Goal: Task Accomplishment & Management: Manage account settings

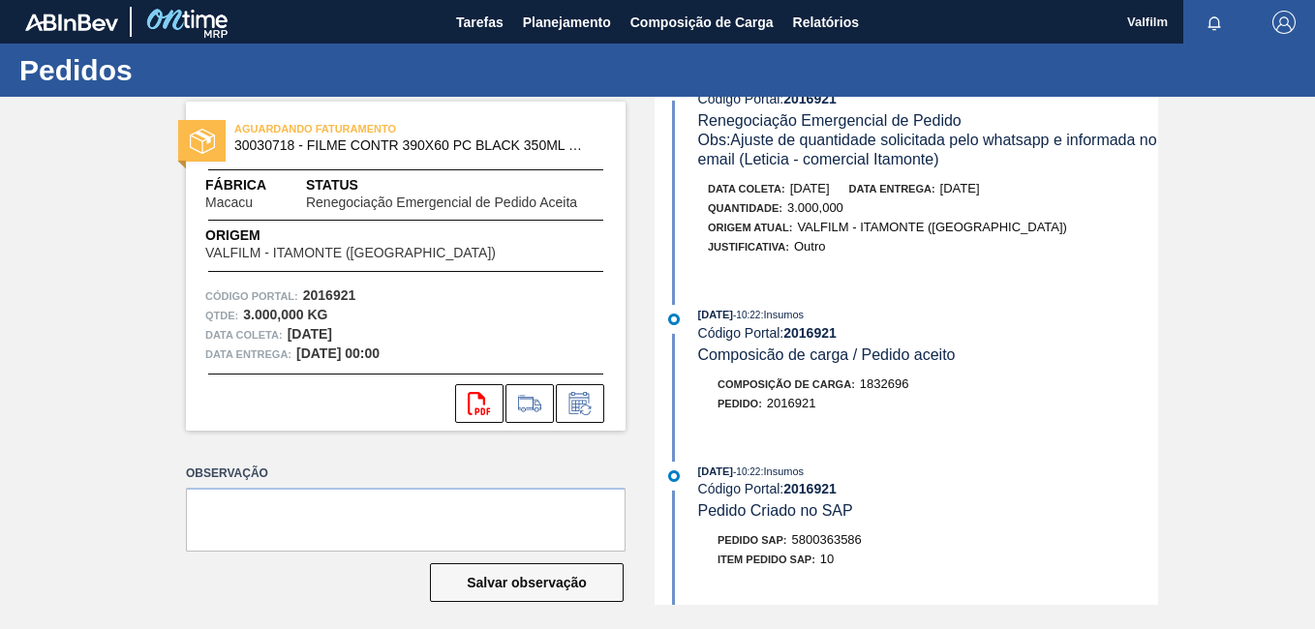
scroll to position [290, 0]
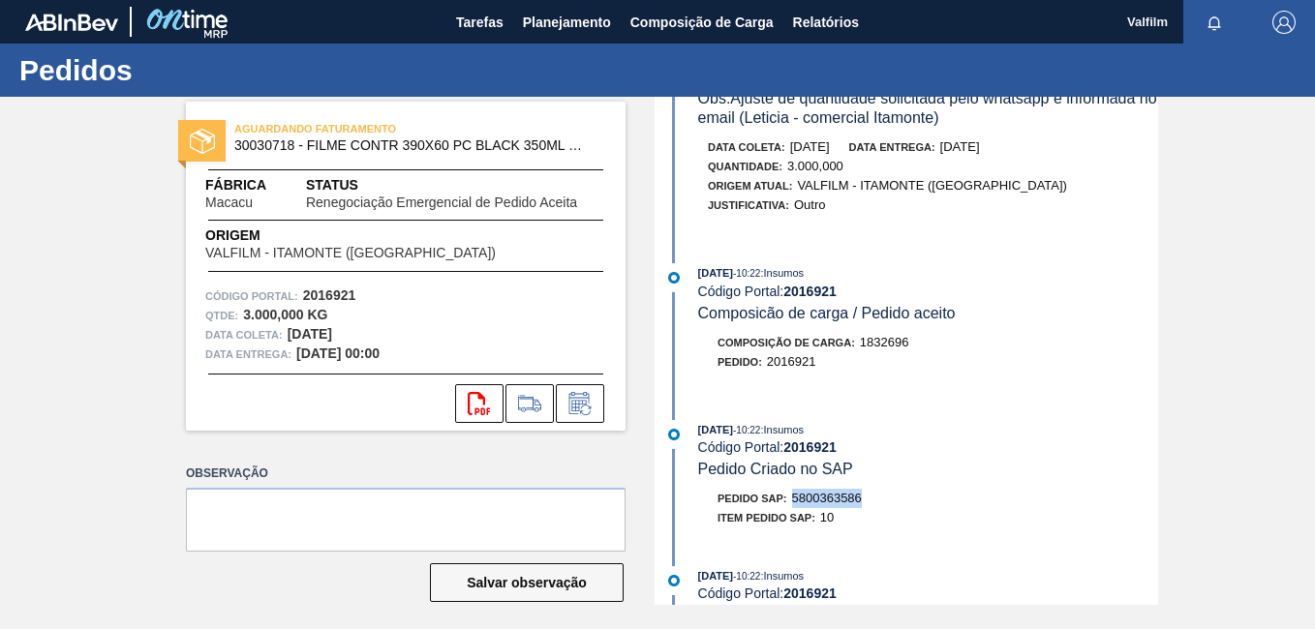
drag, startPoint x: 865, startPoint y: 499, endPoint x: 792, endPoint y: 498, distance: 73.6
click at [792, 498] on div "Pedido SAP: 5800363586" at bounding box center [928, 498] width 460 height 19
copy span "5800363586"
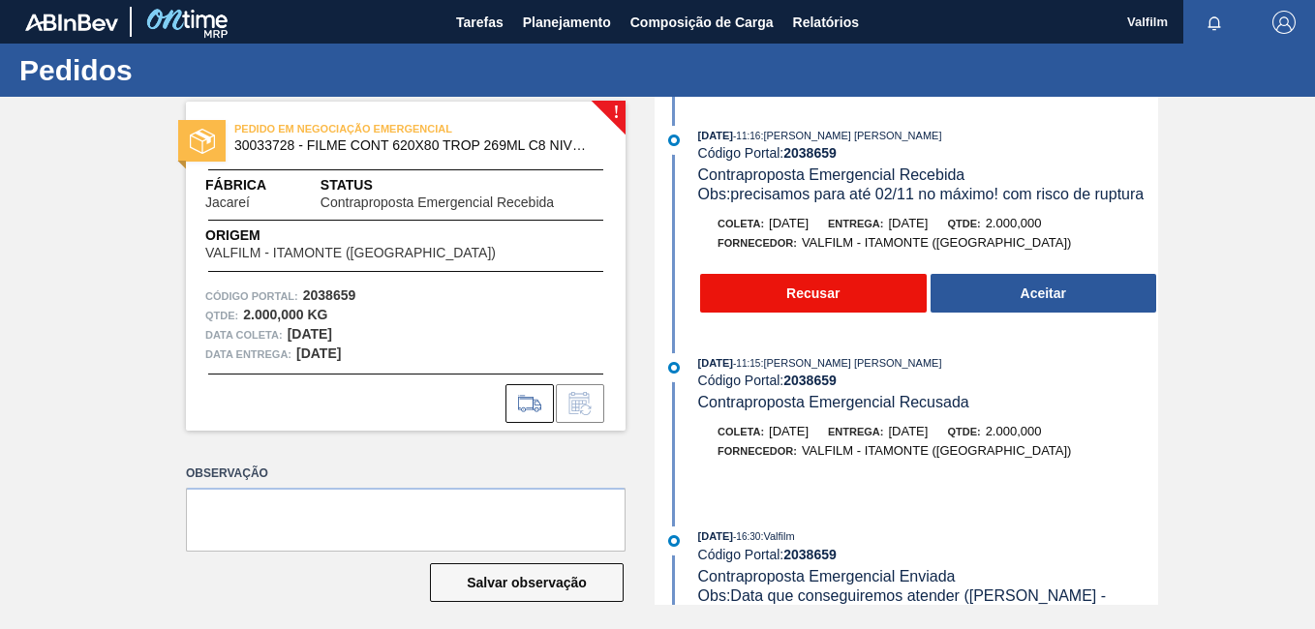
click at [834, 297] on button "Recusar" at bounding box center [813, 293] width 227 height 39
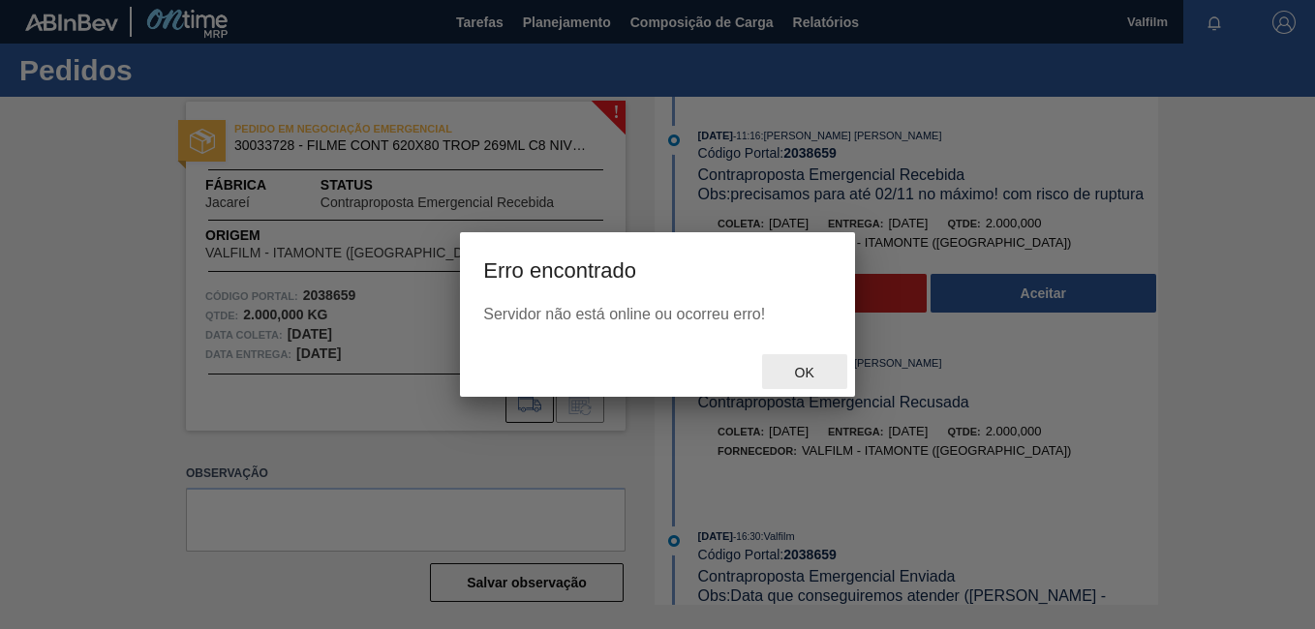
click at [798, 369] on span "Ok" at bounding box center [804, 372] width 50 height 15
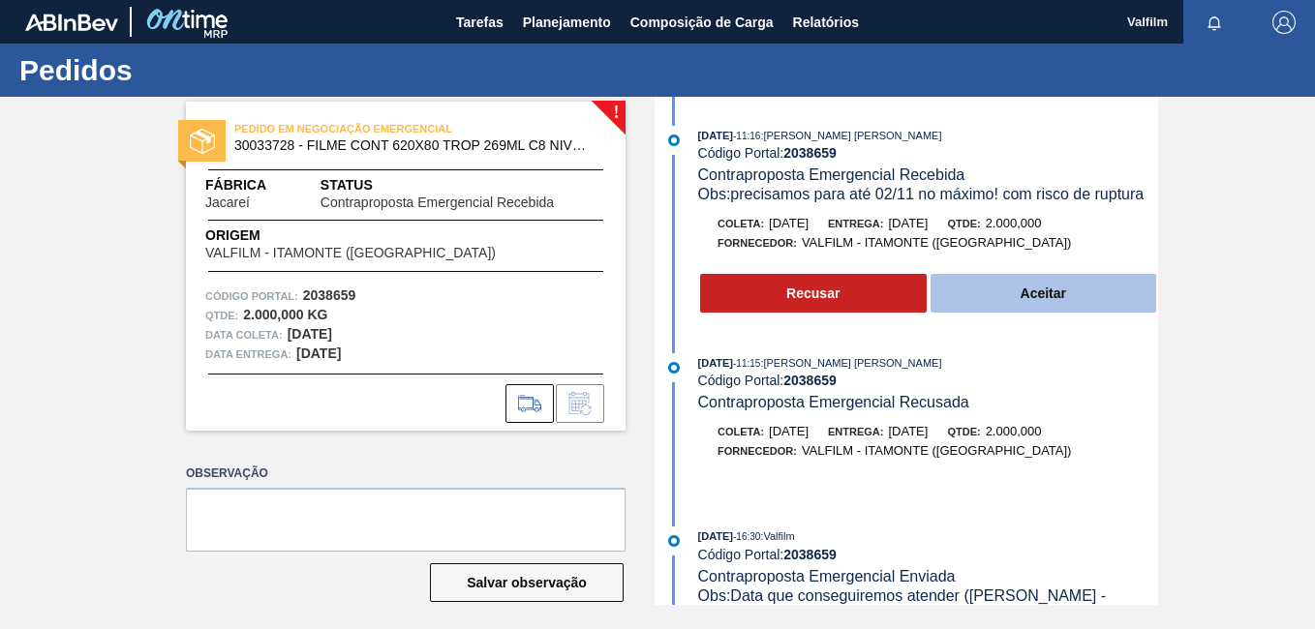
click at [1042, 288] on button "Aceitar" at bounding box center [1043, 293] width 227 height 39
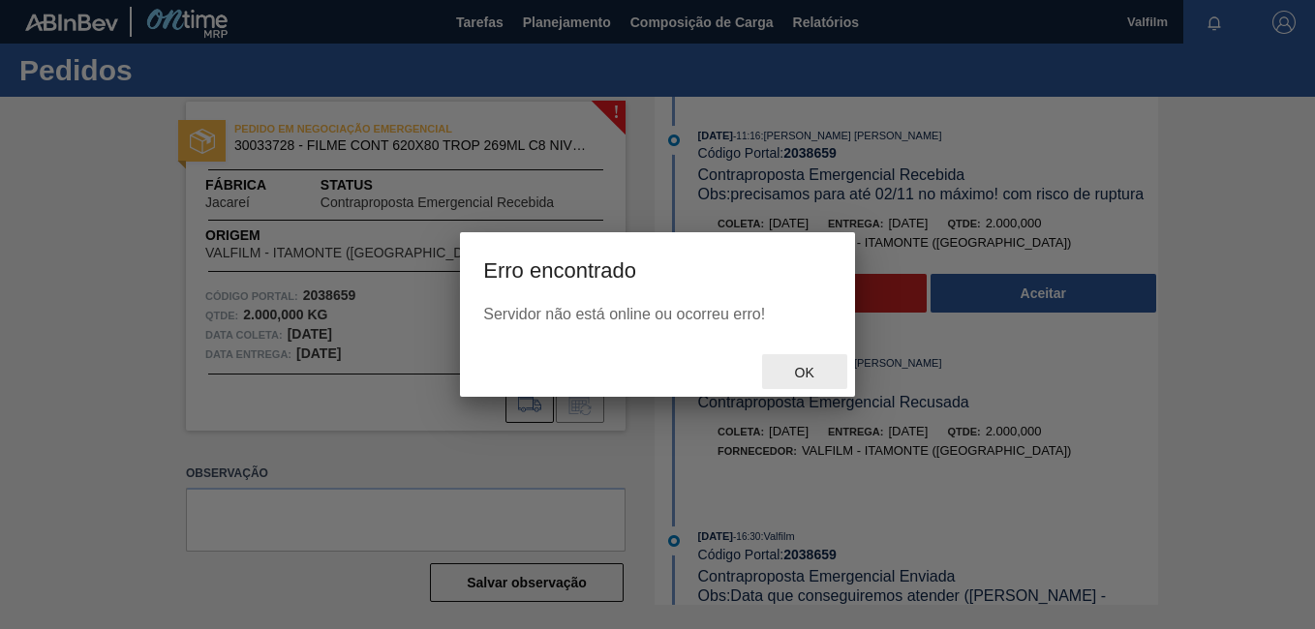
click at [811, 382] on div "Ok" at bounding box center [804, 372] width 85 height 36
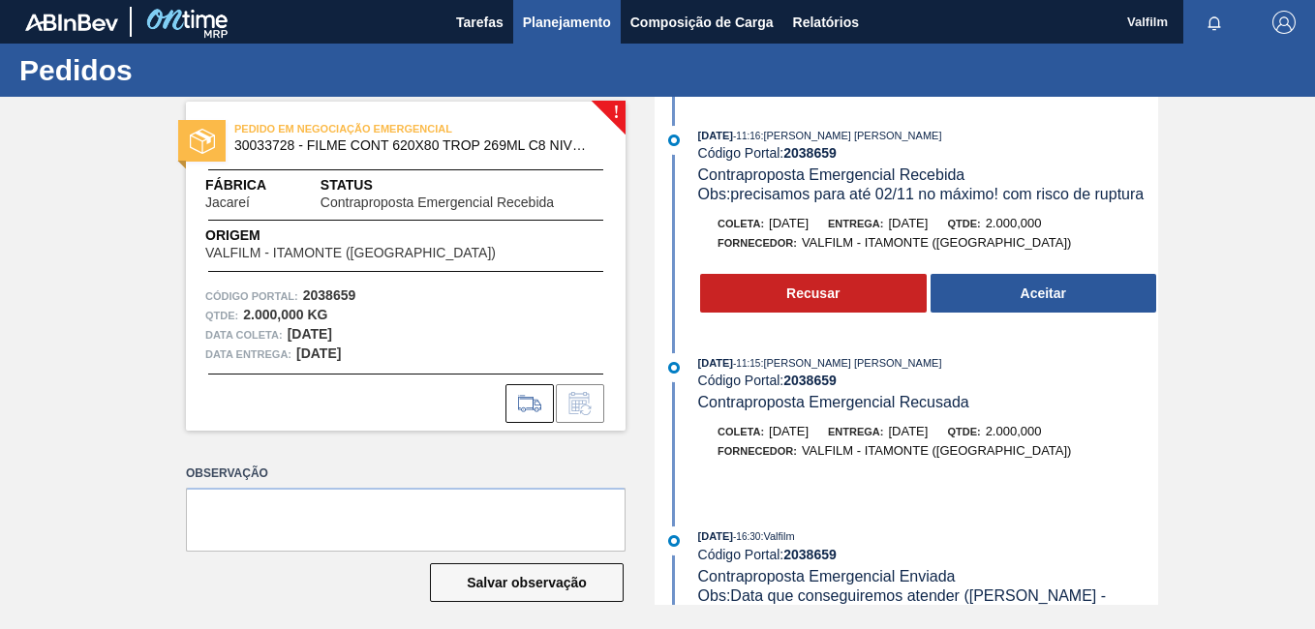
click at [558, 41] on button "Planejamento" at bounding box center [566, 22] width 107 height 44
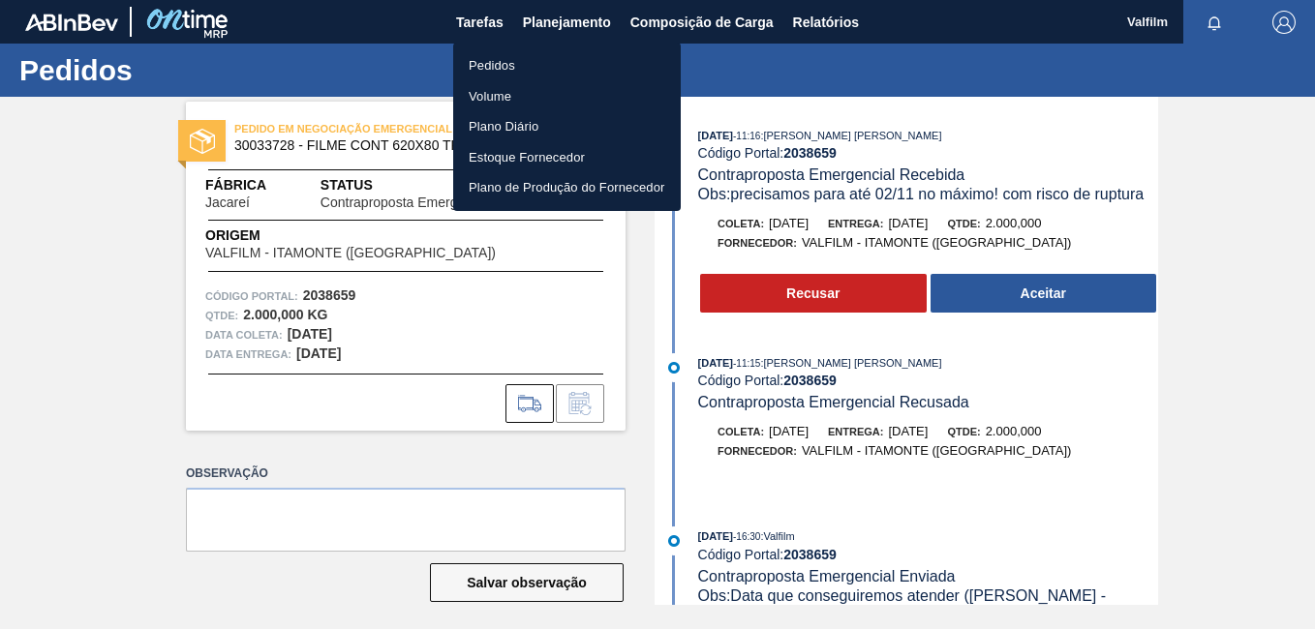
click at [546, 66] on li "Pedidos" at bounding box center [567, 65] width 228 height 31
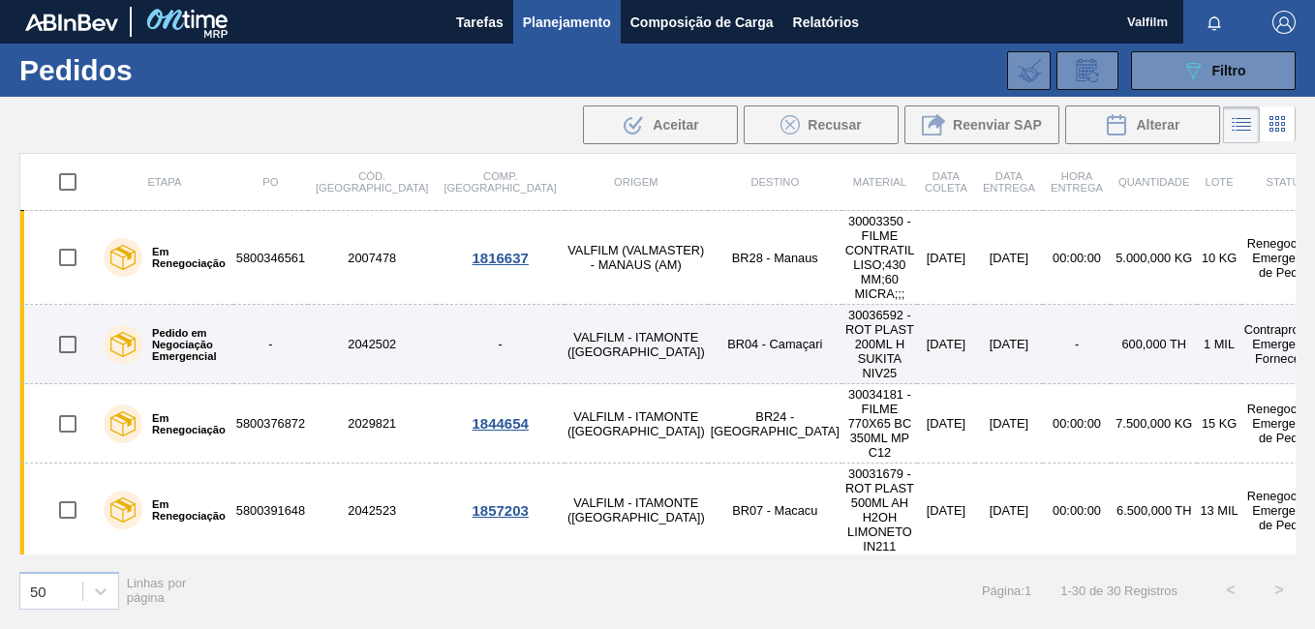
click at [564, 305] on td "VALFILM - ITAMONTE ([GEOGRAPHIC_DATA])" at bounding box center [635, 344] width 143 height 79
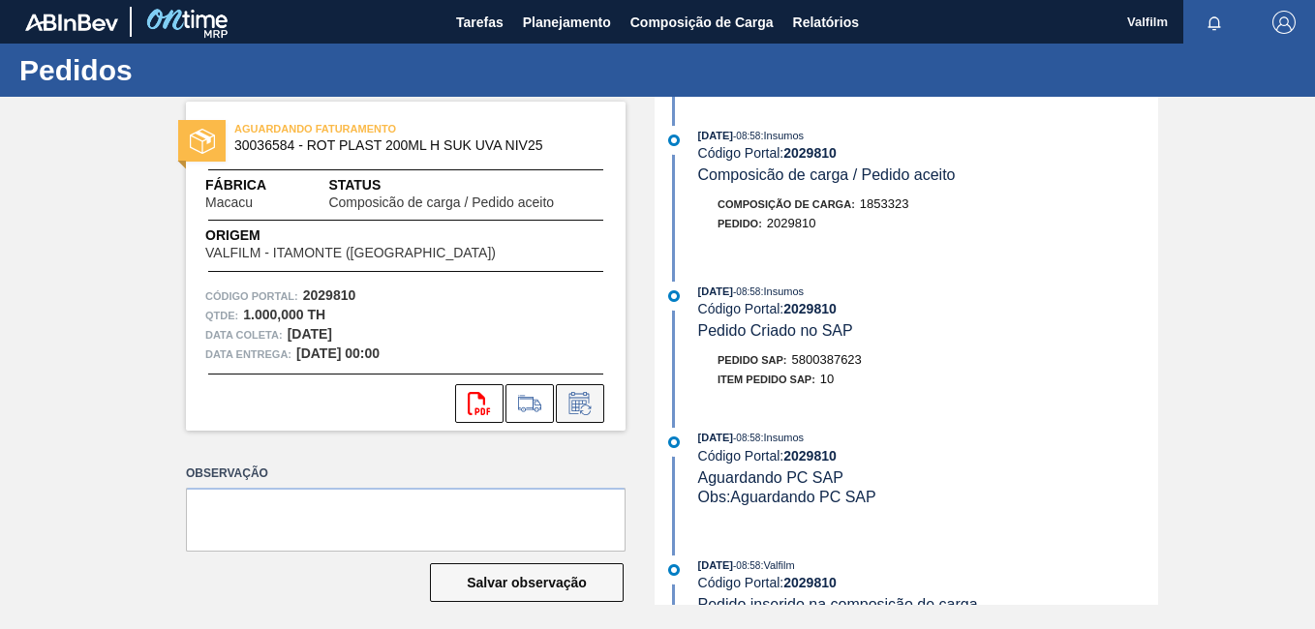
click at [583, 397] on icon at bounding box center [579, 403] width 31 height 23
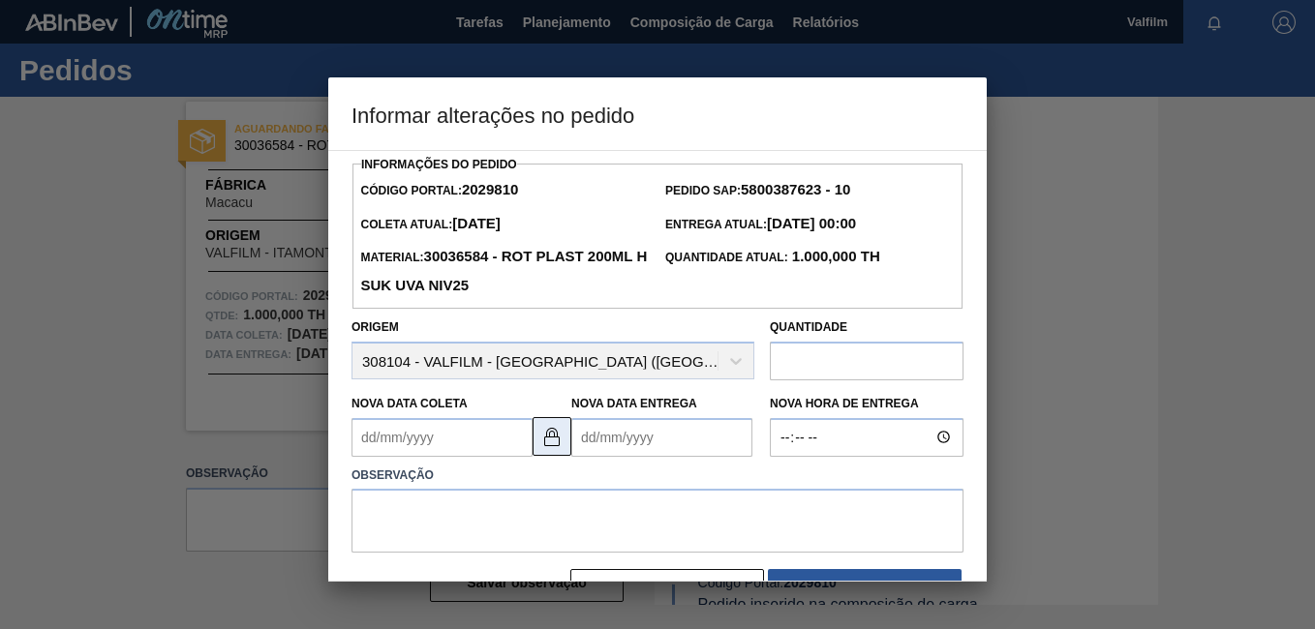
click at [547, 452] on button at bounding box center [551, 436] width 39 height 39
click at [456, 440] on Coleta2029810 "Nova Data Coleta" at bounding box center [441, 437] width 181 height 39
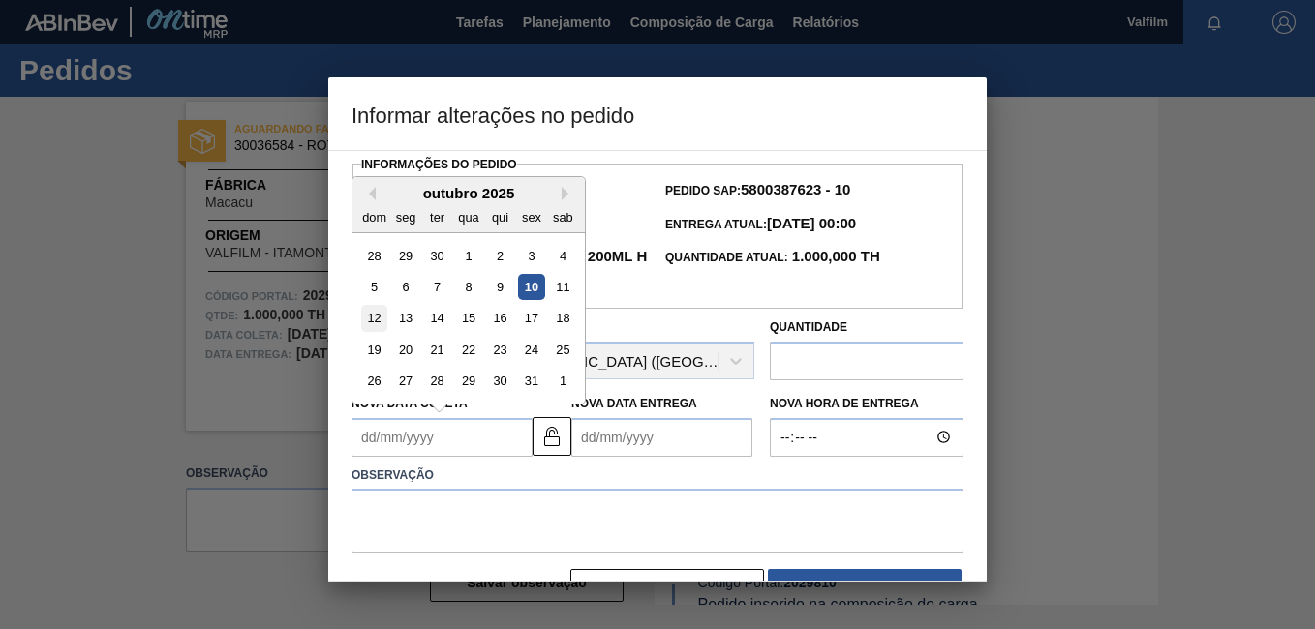
click at [377, 318] on div "12" at bounding box center [374, 318] width 26 height 26
type Coleta2029810 "12/10/2025"
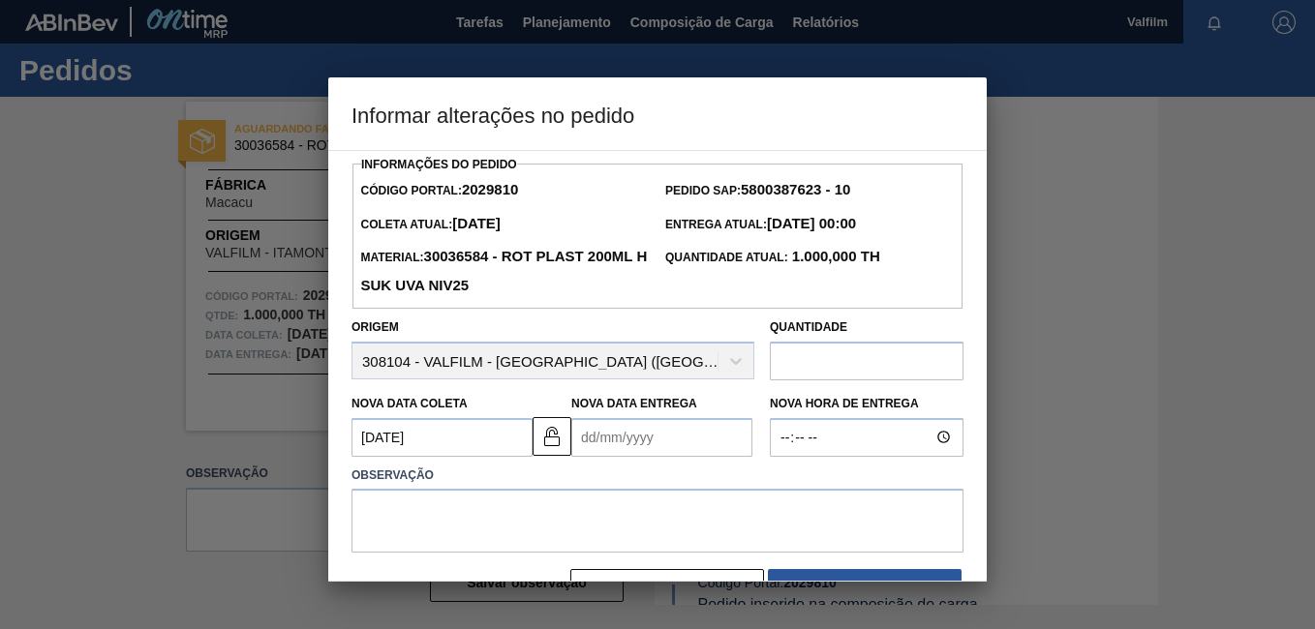
click at [602, 440] on Entrega2029810 "Nova Data Entrega" at bounding box center [661, 437] width 181 height 39
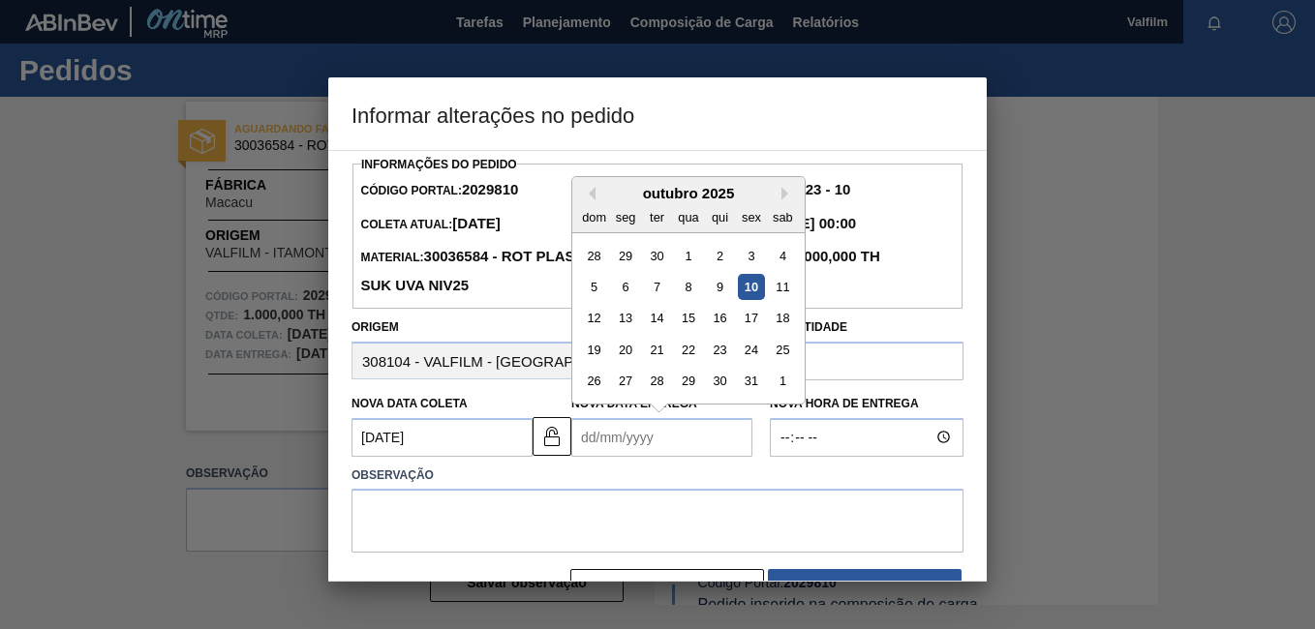
click at [631, 330] on div "13" at bounding box center [626, 318] width 26 height 26
type Entrega2029810 "13/10/2025"
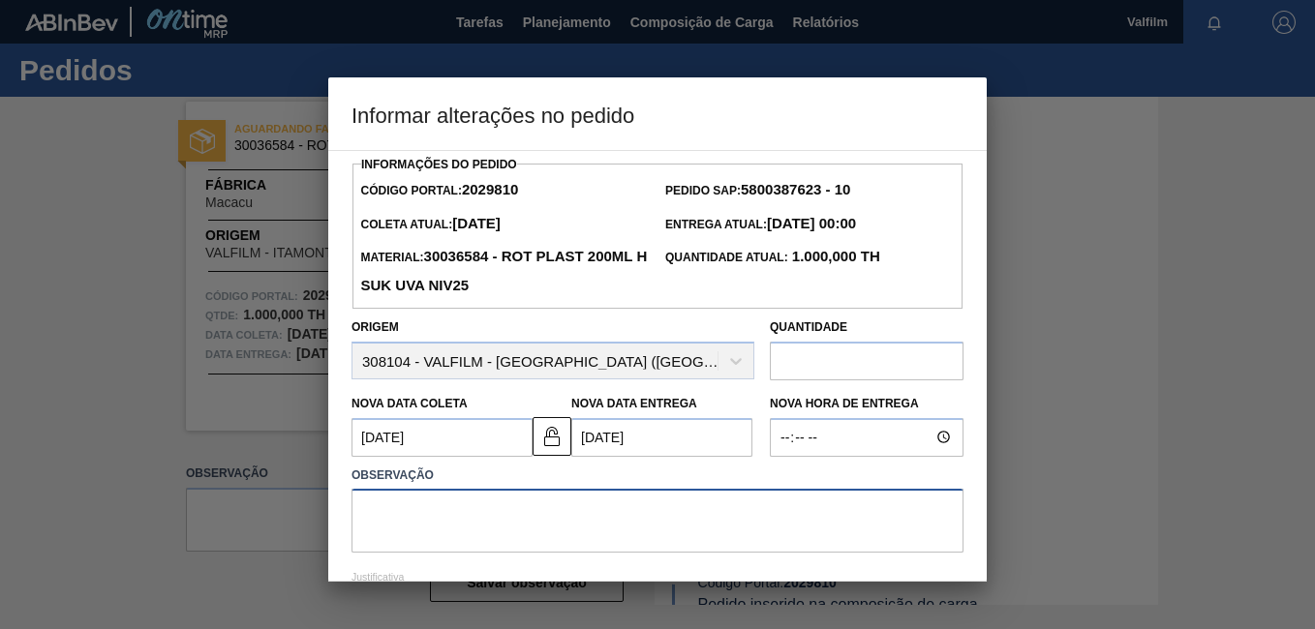
click at [576, 547] on textarea at bounding box center [657, 521] width 612 height 64
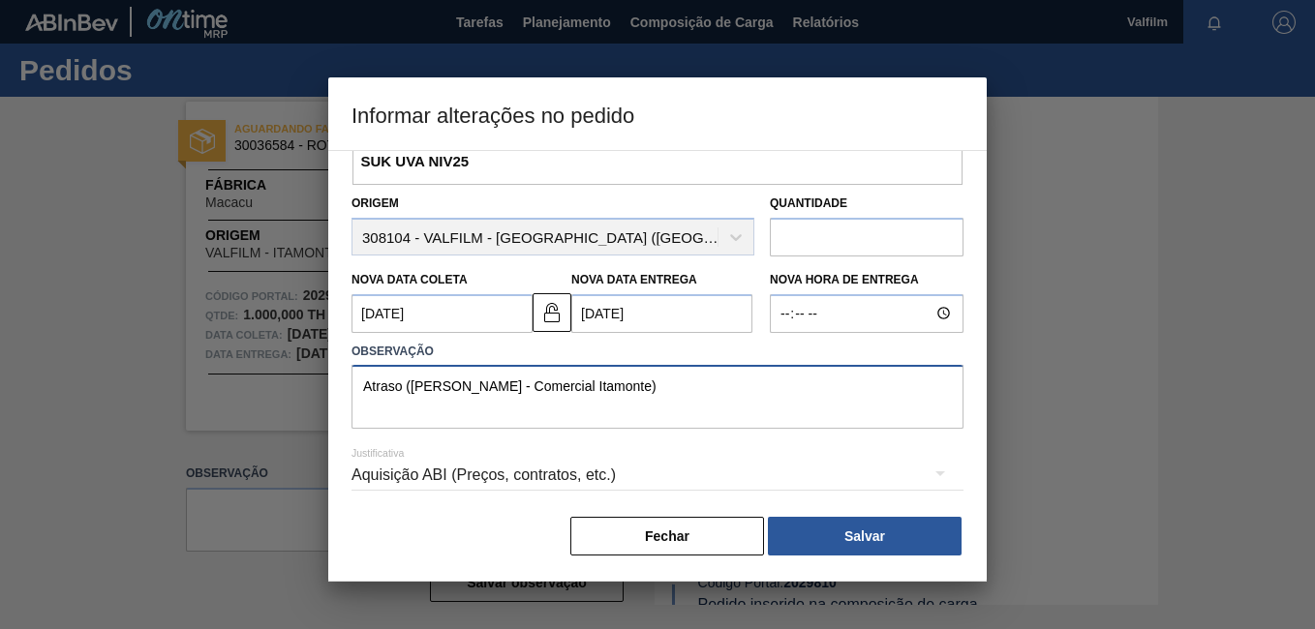
scroll to position [128, 0]
type textarea "Atraso (Ana Carolina - Comercial Itamonte)"
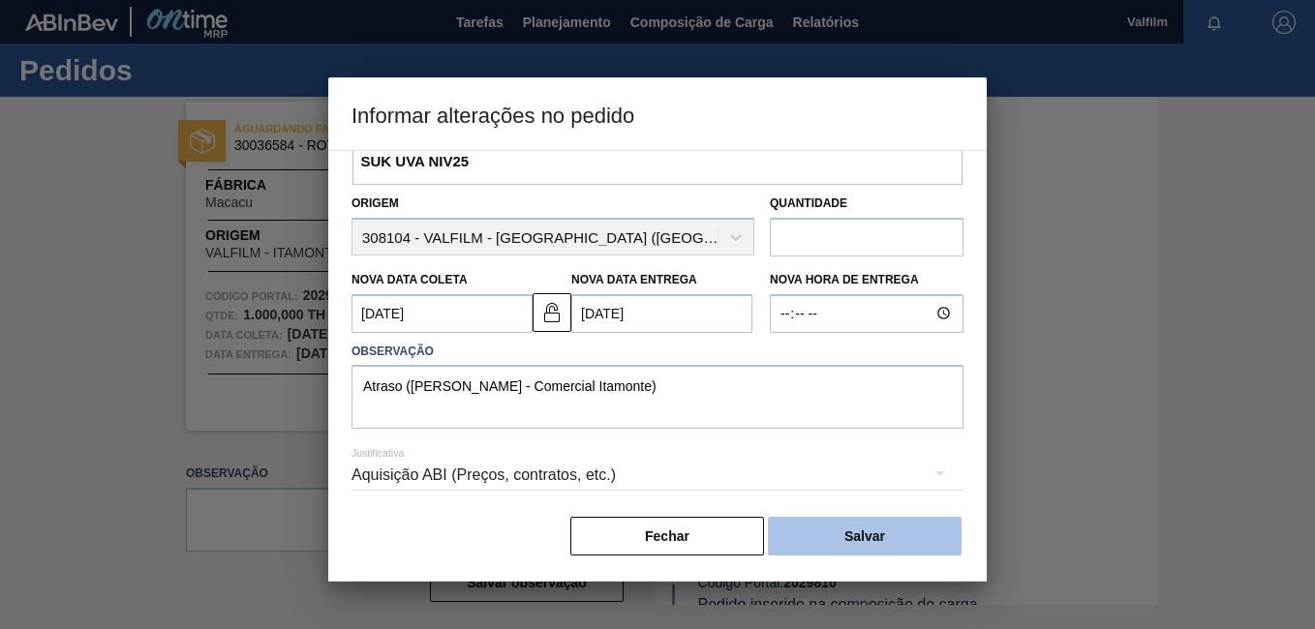
click at [884, 546] on button "Salvar" at bounding box center [865, 536] width 194 height 39
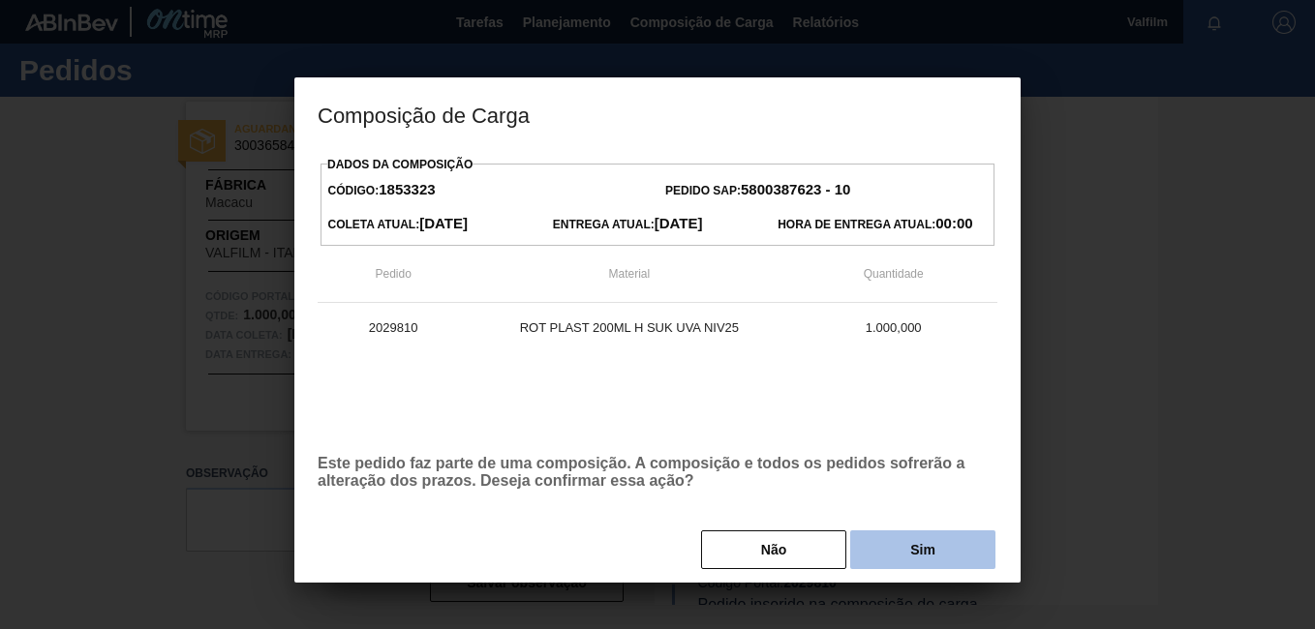
click at [879, 547] on button "Sim" at bounding box center [922, 550] width 145 height 39
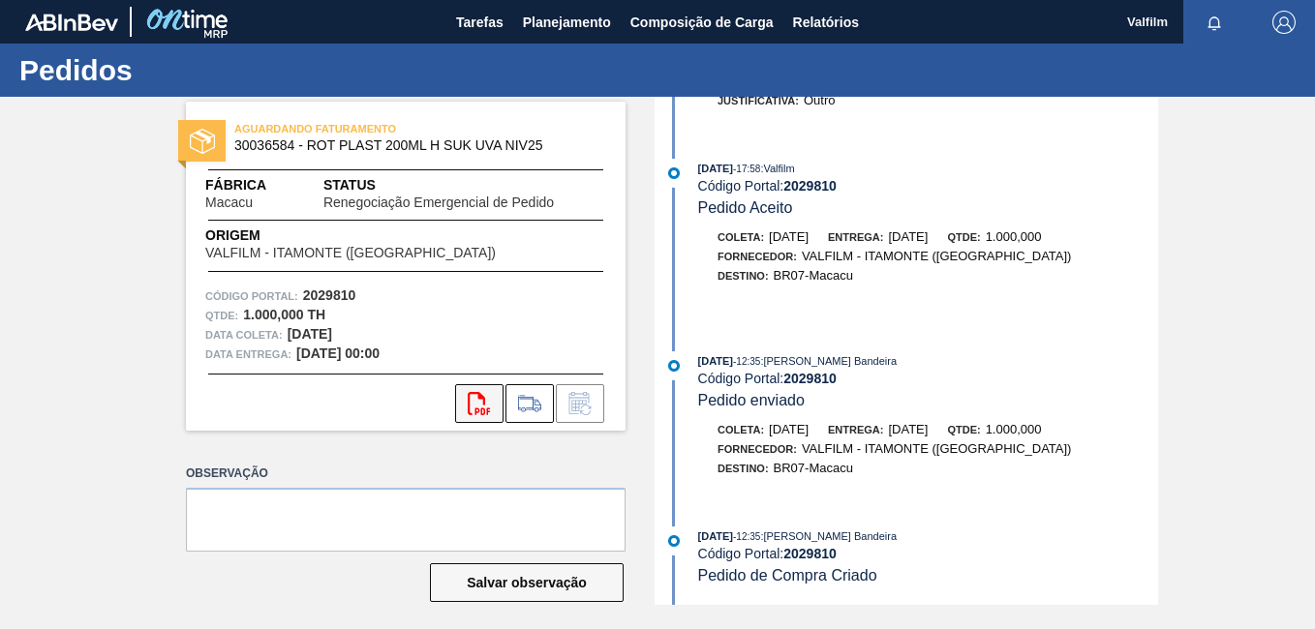
scroll to position [10, 0]
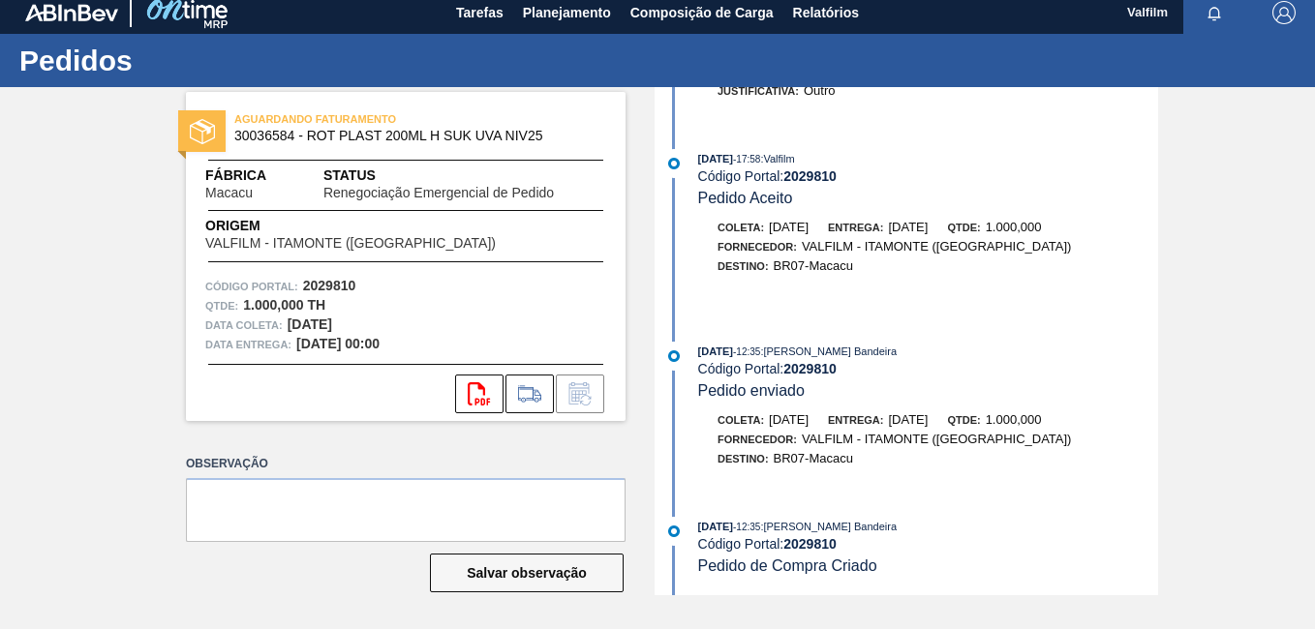
drag, startPoint x: 1156, startPoint y: 491, endPoint x: 1150, endPoint y: 99, distance: 392.1
click at [1150, 99] on div "10/10/2025 - 11:51 : Valfilm Código Portal: 2029810 Renegociação Emergencial de…" at bounding box center [908, 341] width 499 height 508
drag, startPoint x: 1150, startPoint y: 99, endPoint x: 1176, endPoint y: 327, distance: 230.0
click at [1174, 292] on div "AGUARDANDO FATURAMENTO 30036584 - ROT PLAST 200ML H SUK UVA NIV25 Fábrica Macac…" at bounding box center [657, 341] width 1315 height 508
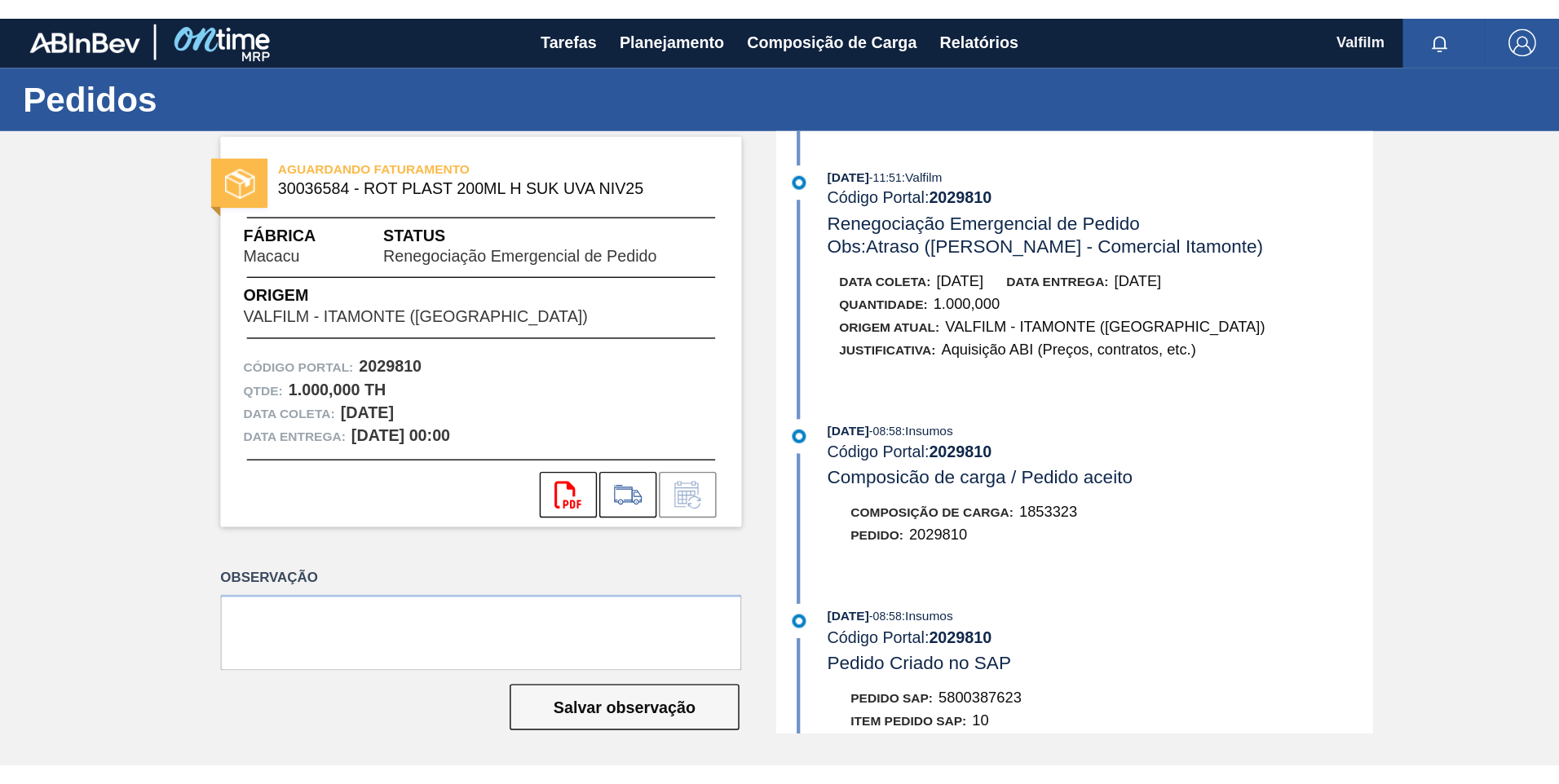
scroll to position [0, 0]
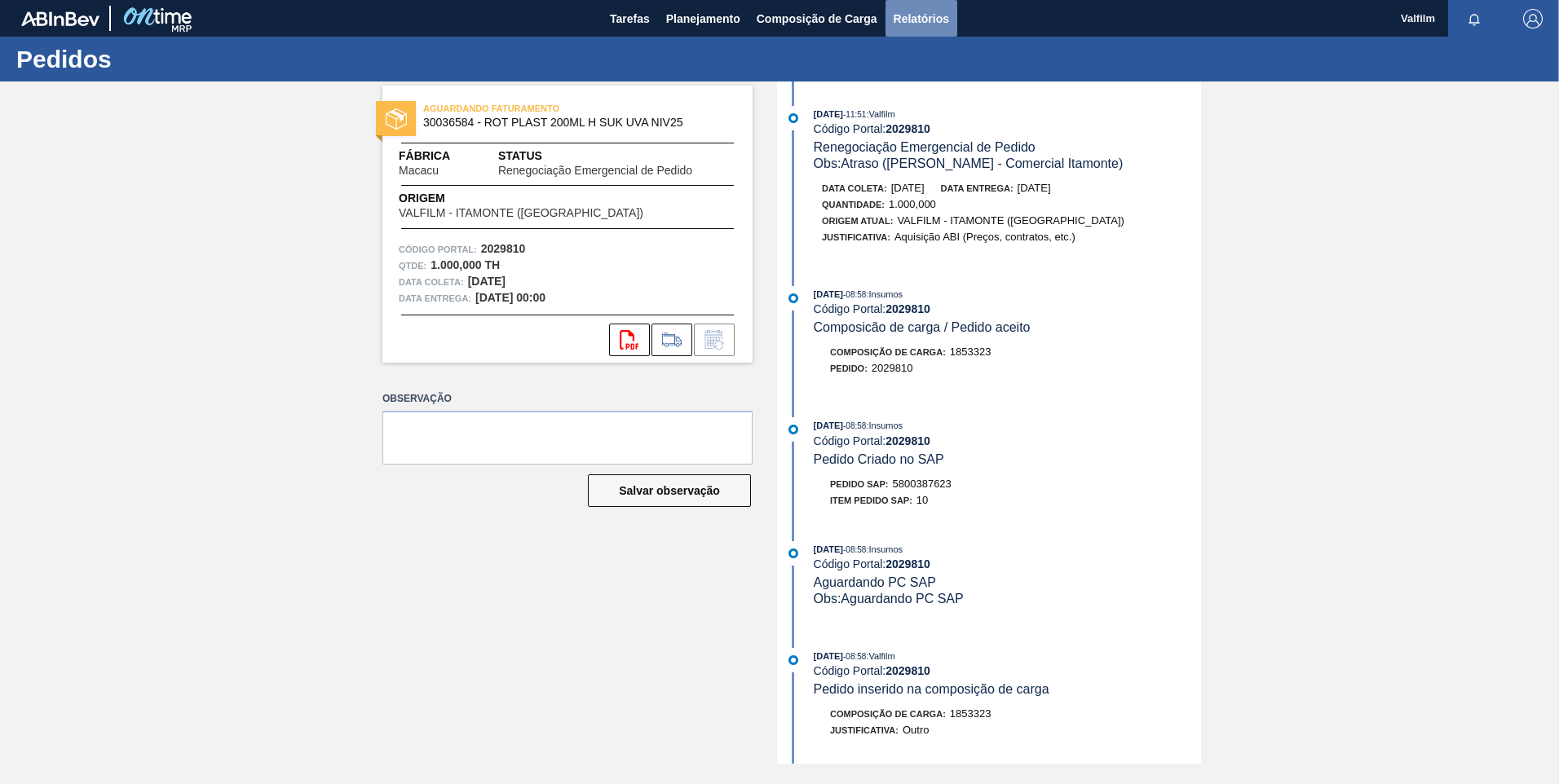
click at [935, 13] on span "Relatórios" at bounding box center [921, 19] width 56 height 19
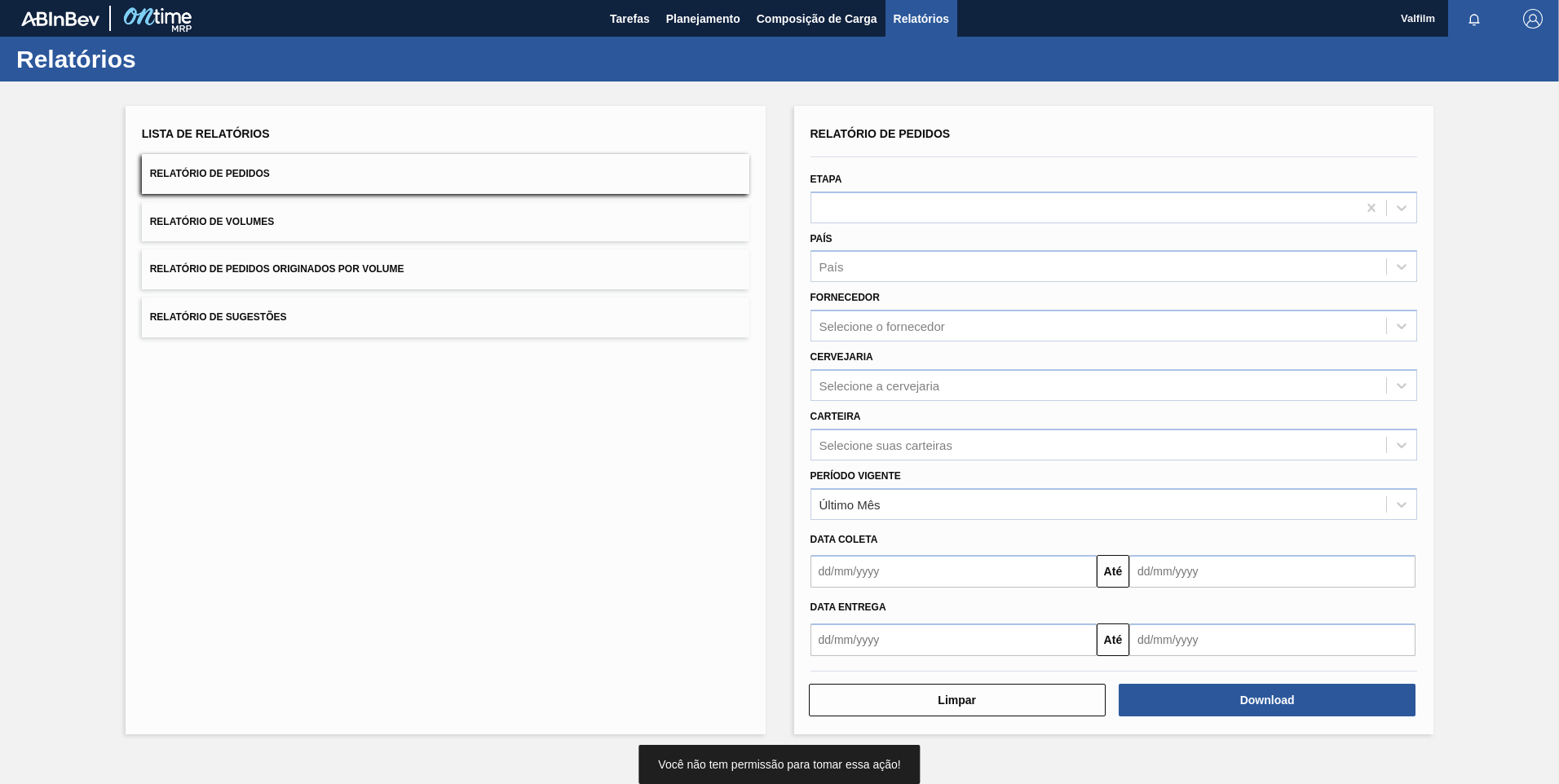
click at [868, 237] on div "País País" at bounding box center [1113, 255] width 607 height 56
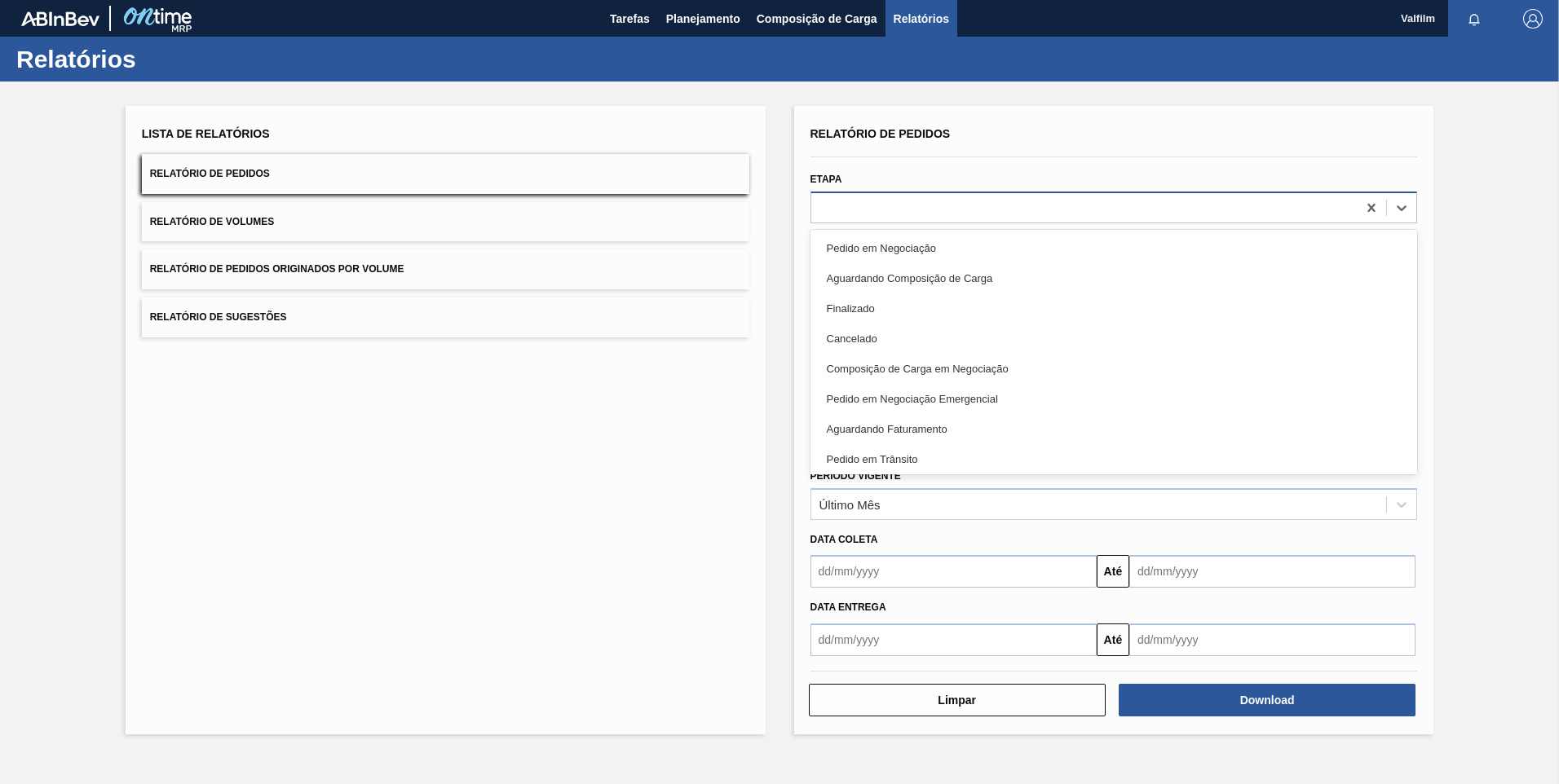
click at [879, 220] on div at bounding box center [1113, 208] width 607 height 32
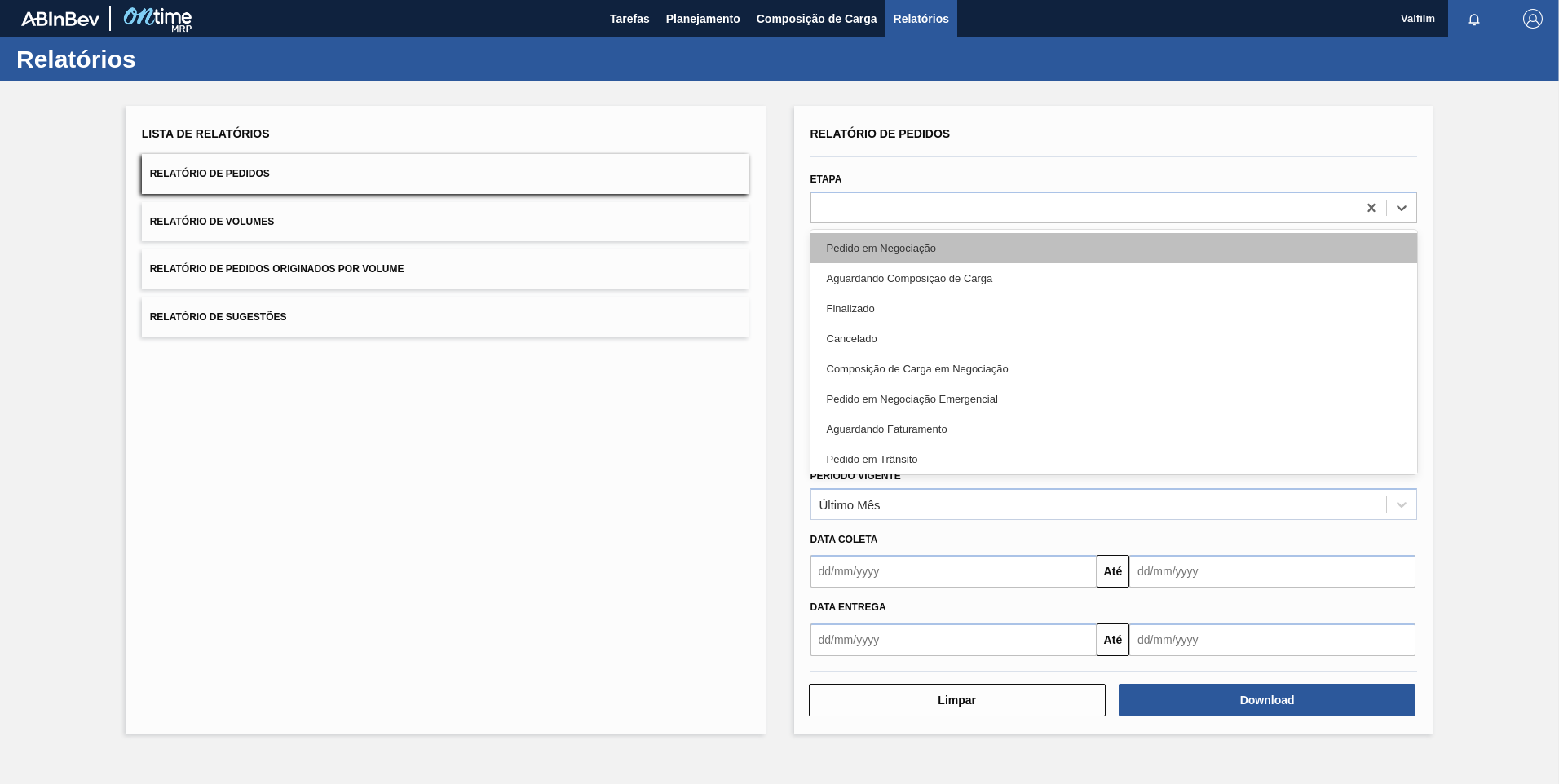
click at [883, 247] on div "Pedido em Negociação" at bounding box center [1113, 248] width 607 height 30
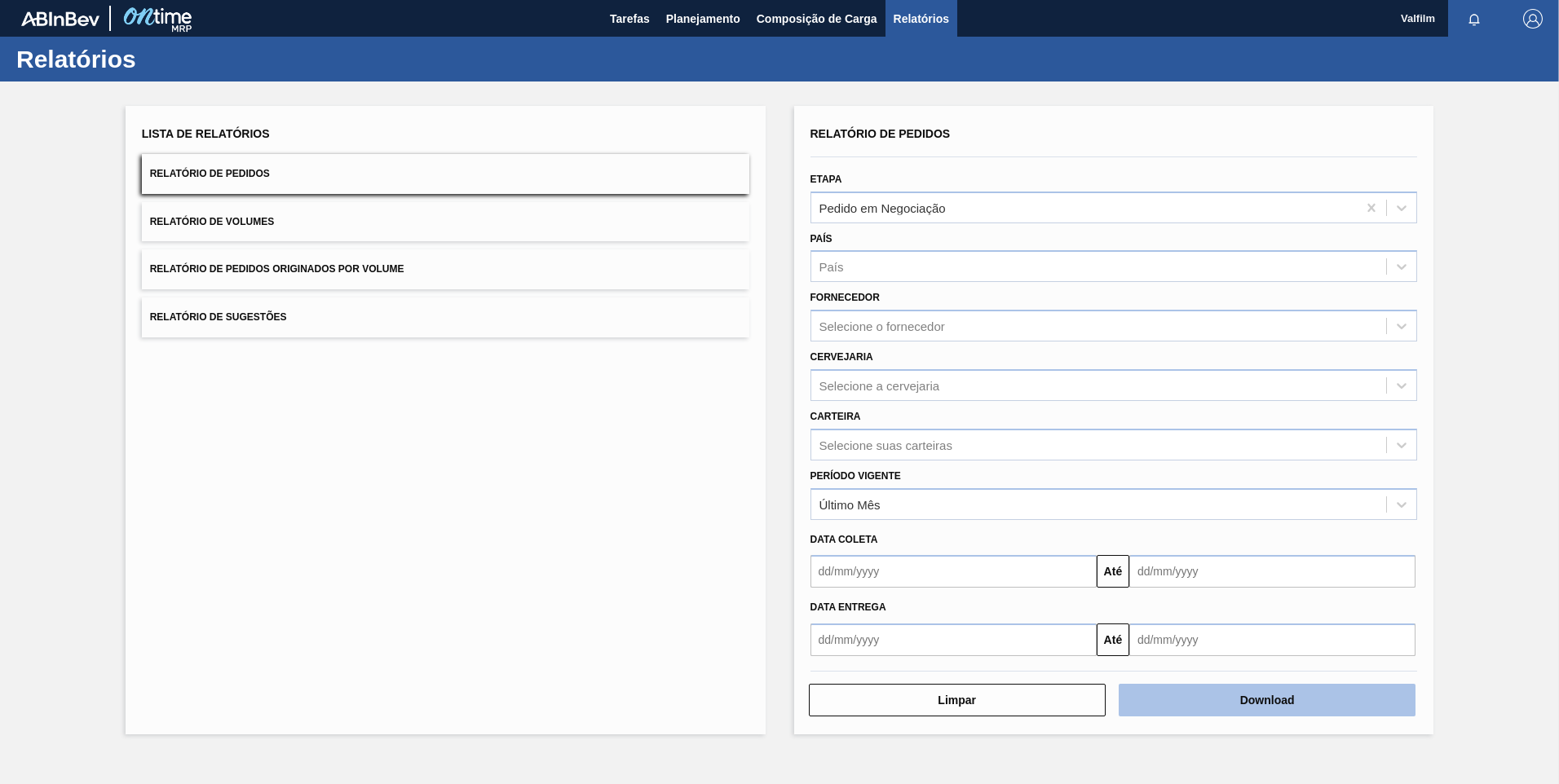
click at [1107, 529] on button "Download" at bounding box center [1267, 700] width 296 height 33
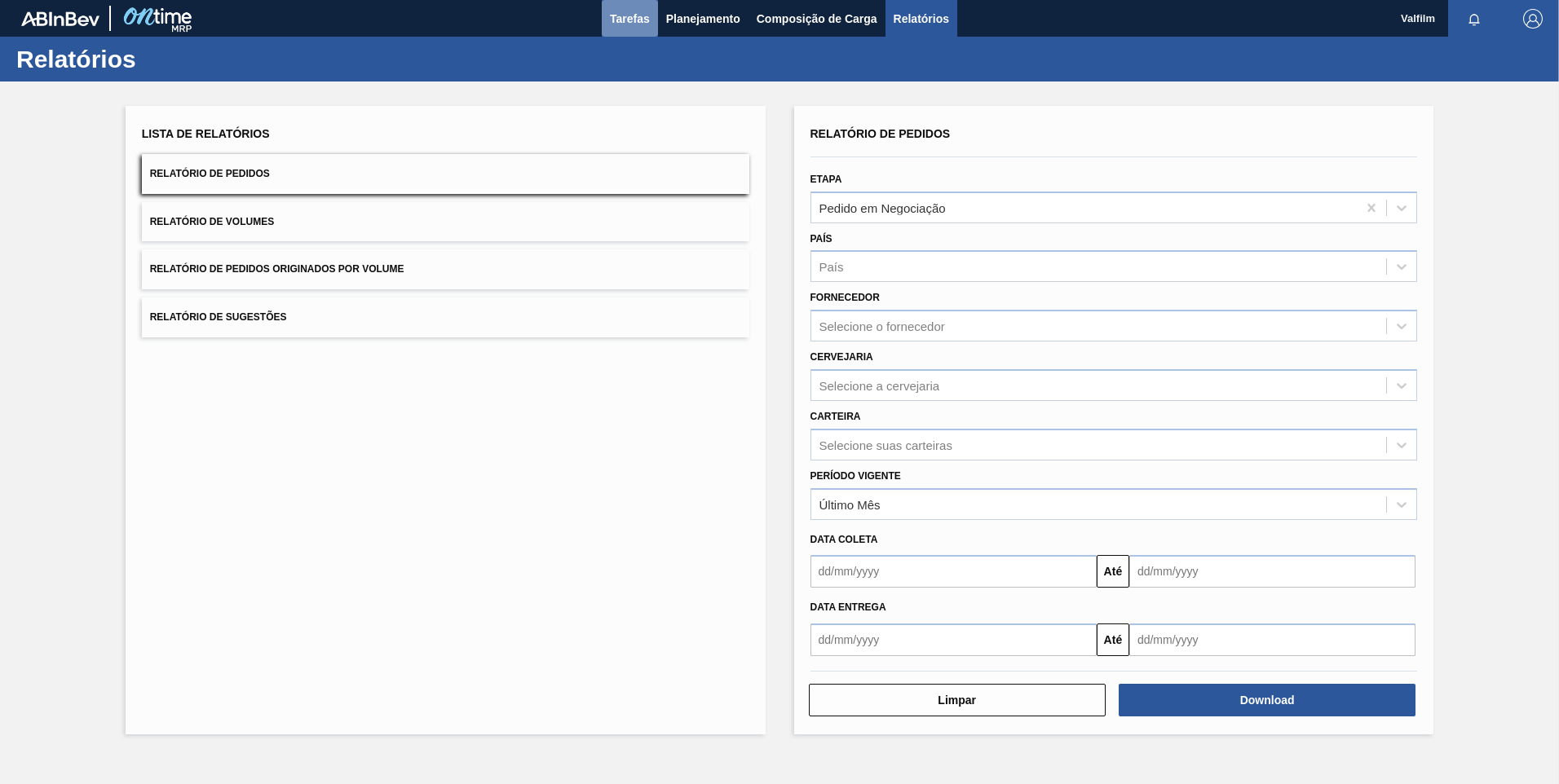
click at [622, 17] on span "Tarefas" at bounding box center [629, 19] width 40 height 19
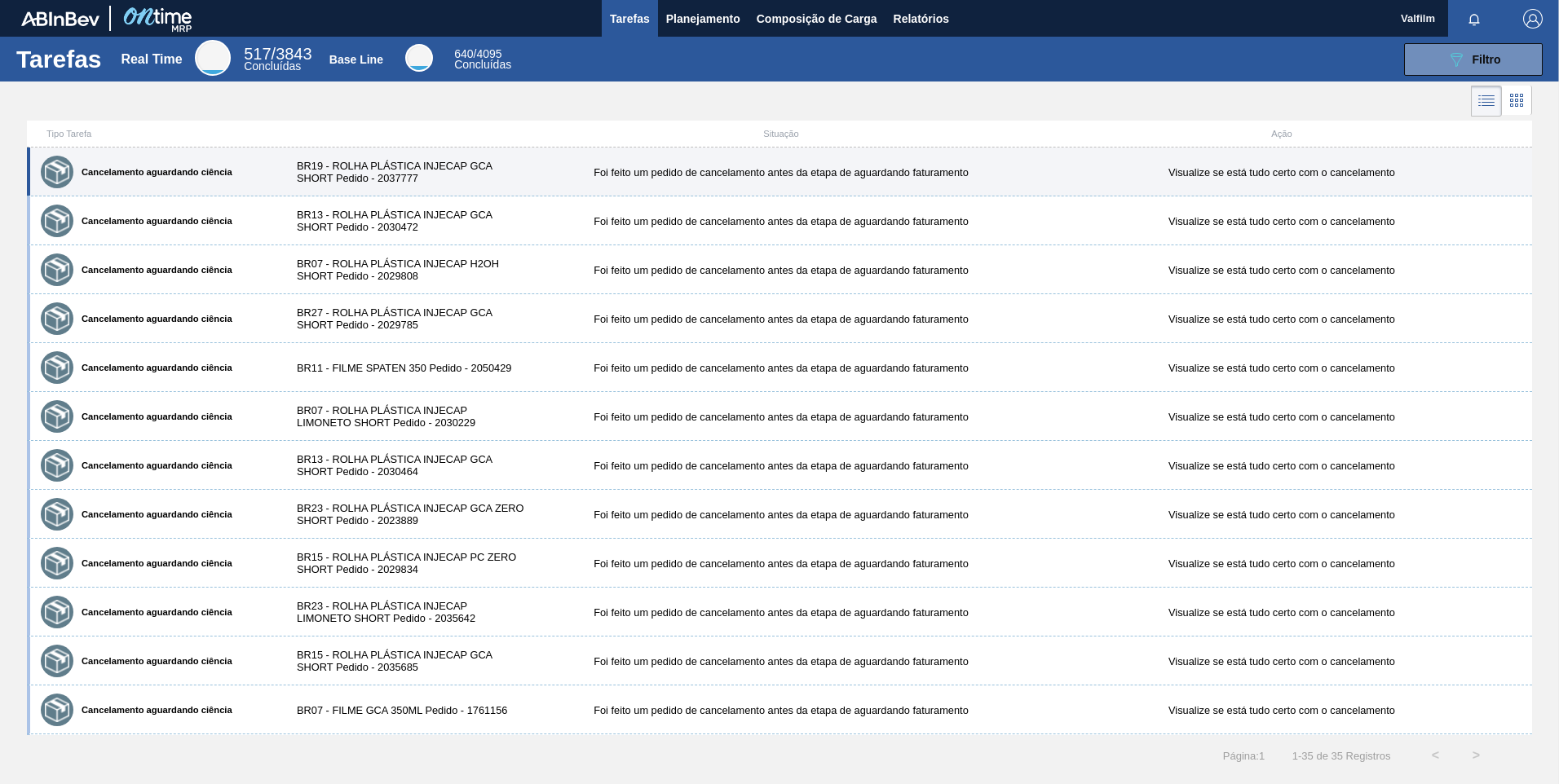
click at [485, 173] on div "BR19 - ROLHA PLÁSTICA INJECAP GCA SHORT Pedido - 2037777" at bounding box center [405, 172] width 250 height 24
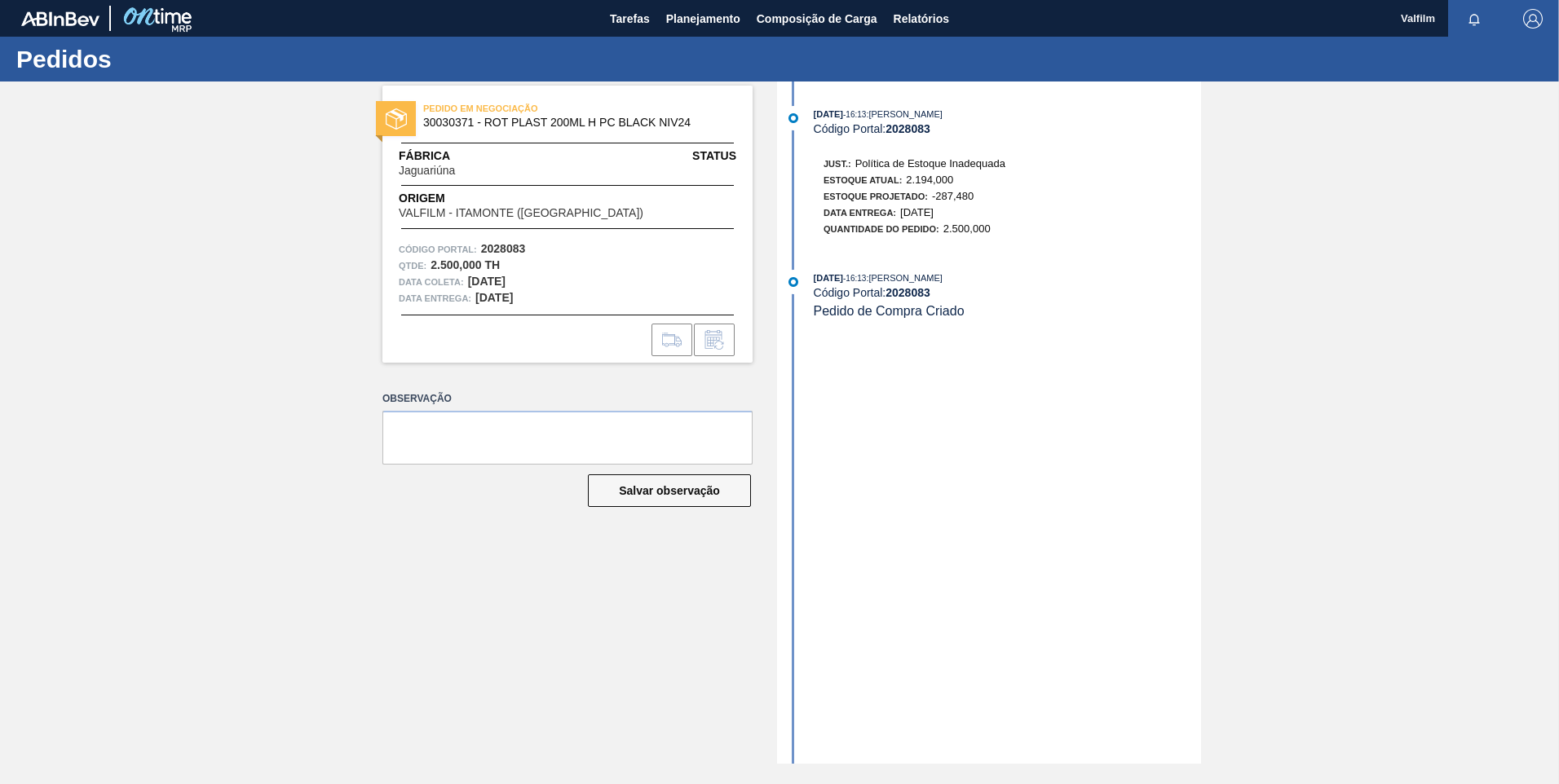
click at [1119, 454] on div "10/09/2025 - 16:13 : MATHEUS FARIA LIMA DA SILVA Código Portal: 2028083 Just.: …" at bounding box center [990, 423] width 420 height 682
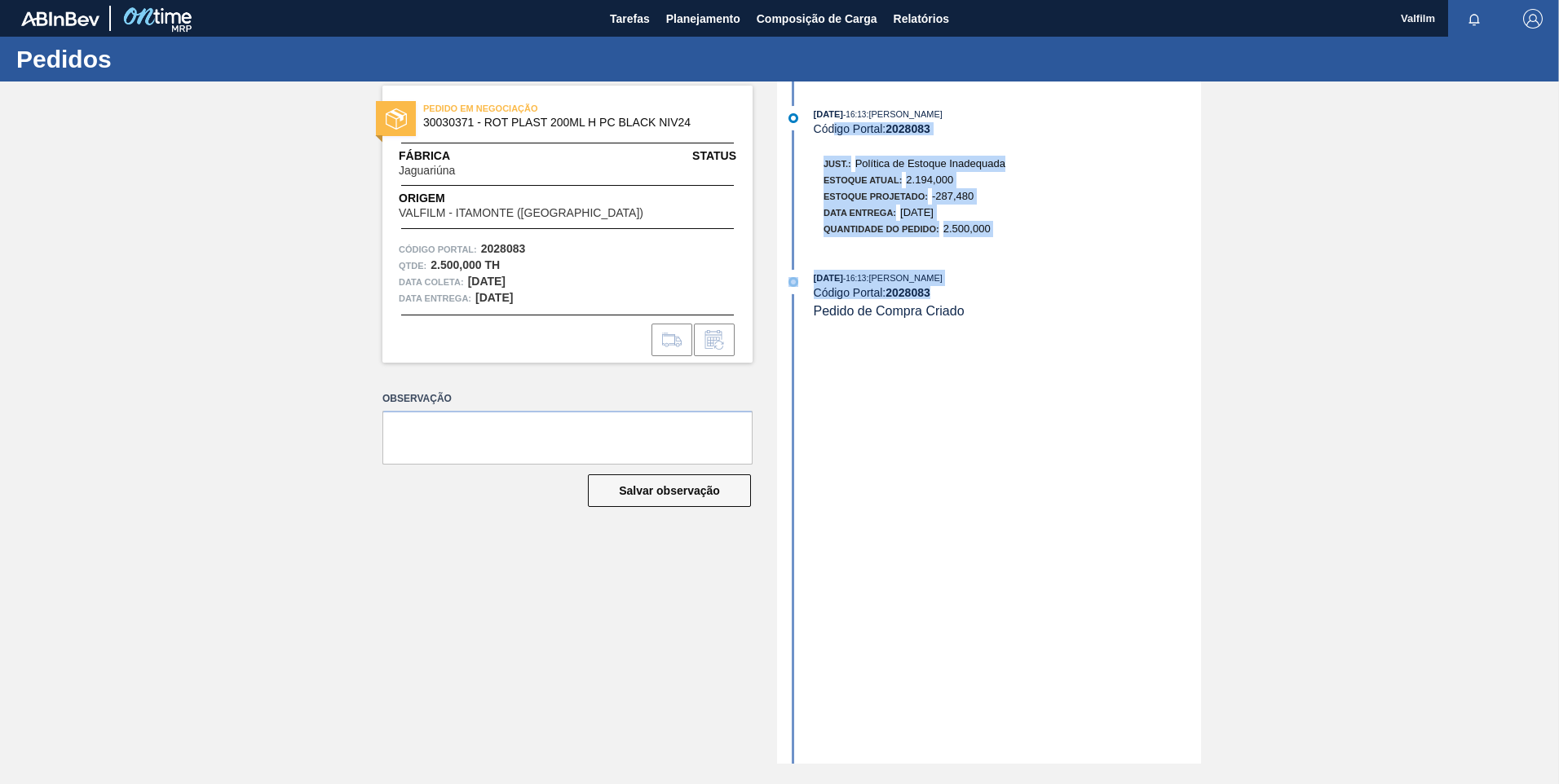
drag, startPoint x: 831, startPoint y: 125, endPoint x: 1031, endPoint y: 385, distance: 328.0
click at [1031, 385] on div "10/09/2025 - 16:13 : MATHEUS FARIA LIMA DA SILVA Código Portal: 2028083 Just.: …" at bounding box center [990, 423] width 420 height 682
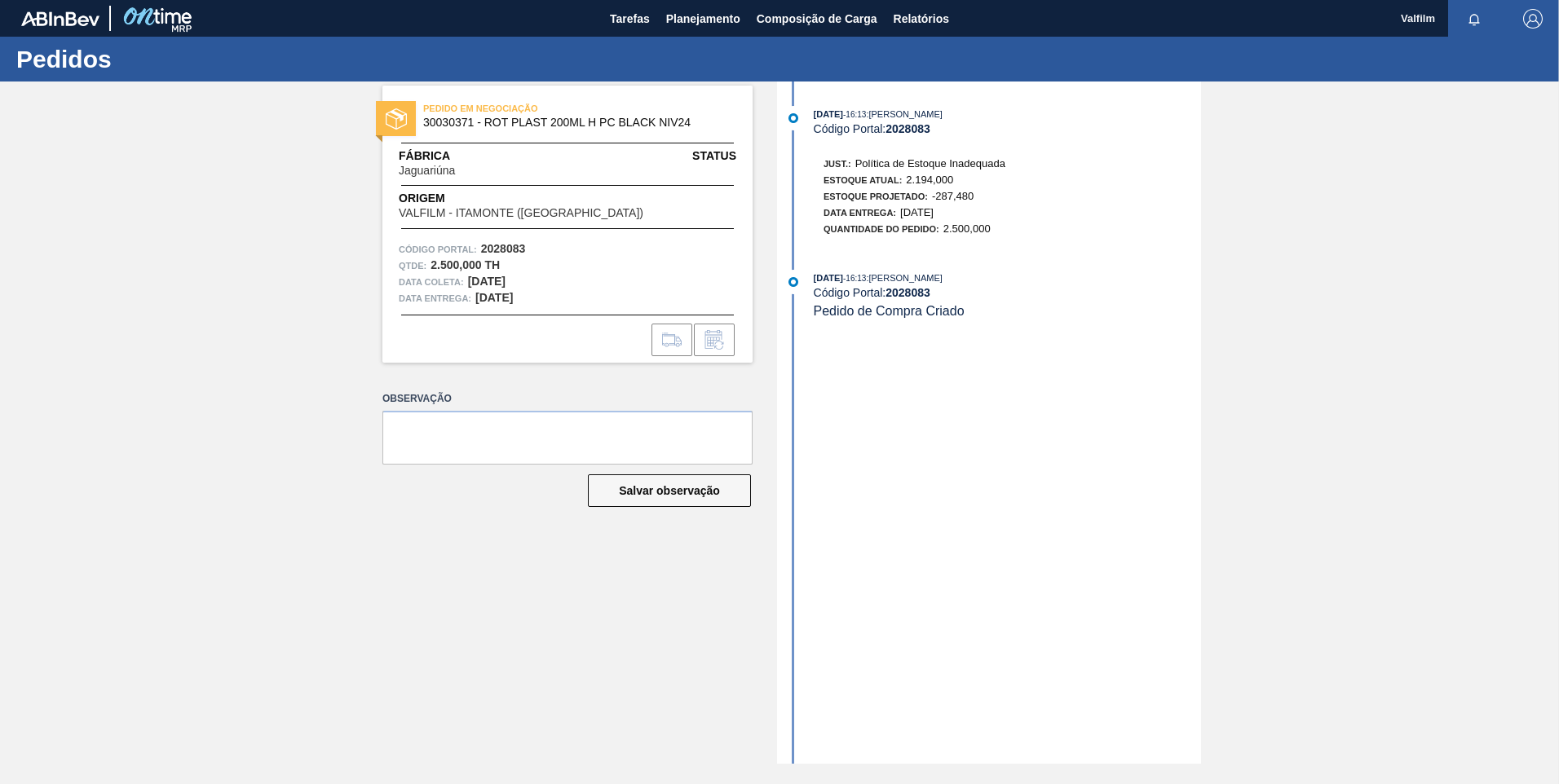
drag, startPoint x: 1031, startPoint y: 385, endPoint x: 1001, endPoint y: 477, distance: 96.8
click at [1001, 477] on div "10/09/2025 - 16:13 : MATHEUS FARIA LIMA DA SILVA Código Portal: 2028083 Just.: …" at bounding box center [990, 423] width 420 height 682
drag, startPoint x: 646, startPoint y: 22, endPoint x: 642, endPoint y: 36, distance: 14.6
click at [646, 22] on span "Tarefas" at bounding box center [629, 19] width 40 height 19
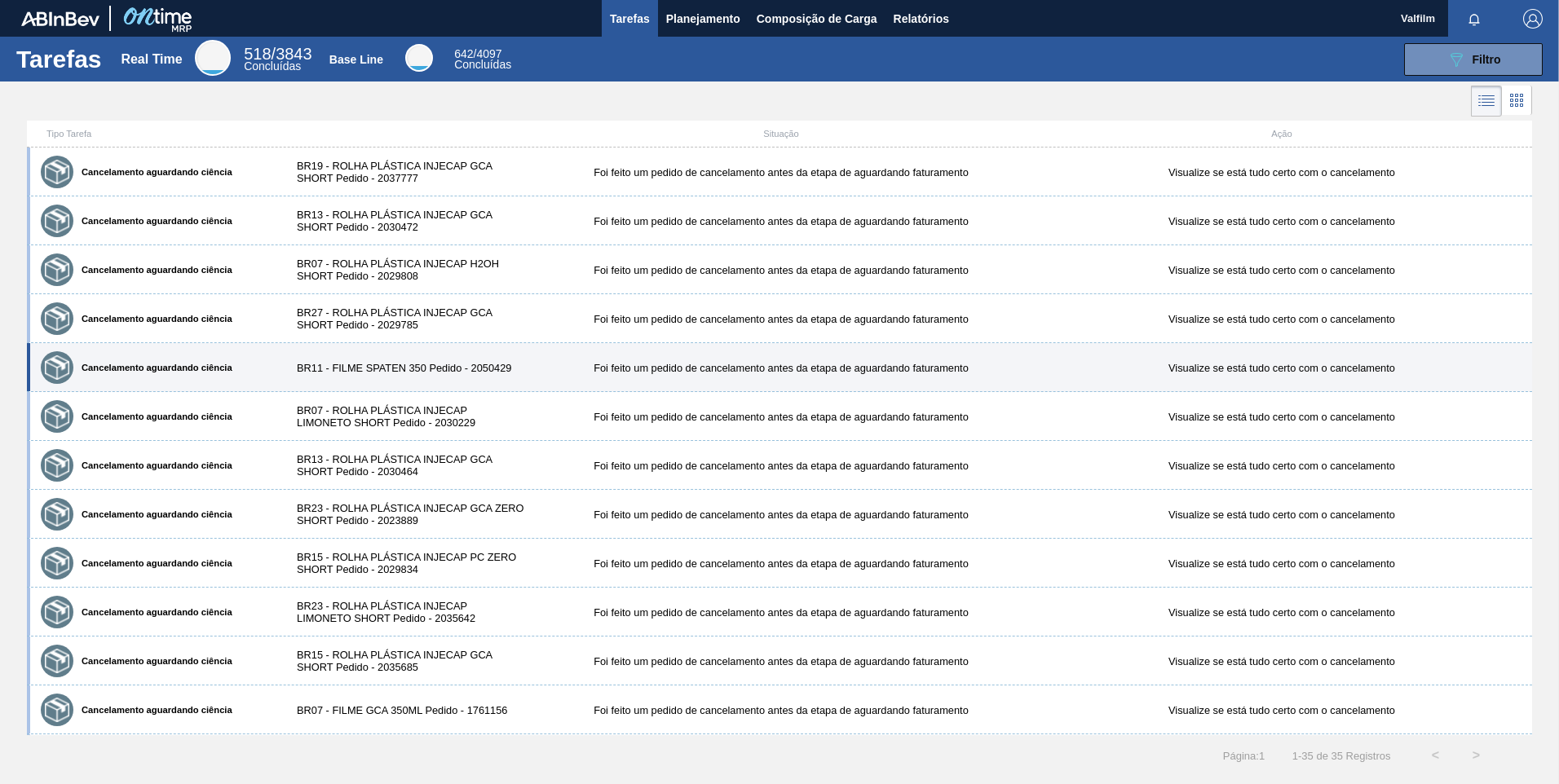
click at [811, 349] on div "Cancelamento aguardando ciência BR11 - FILME SPATEN 350 Pedido - 2050429 Foi fe…" at bounding box center [779, 368] width 1505 height 49
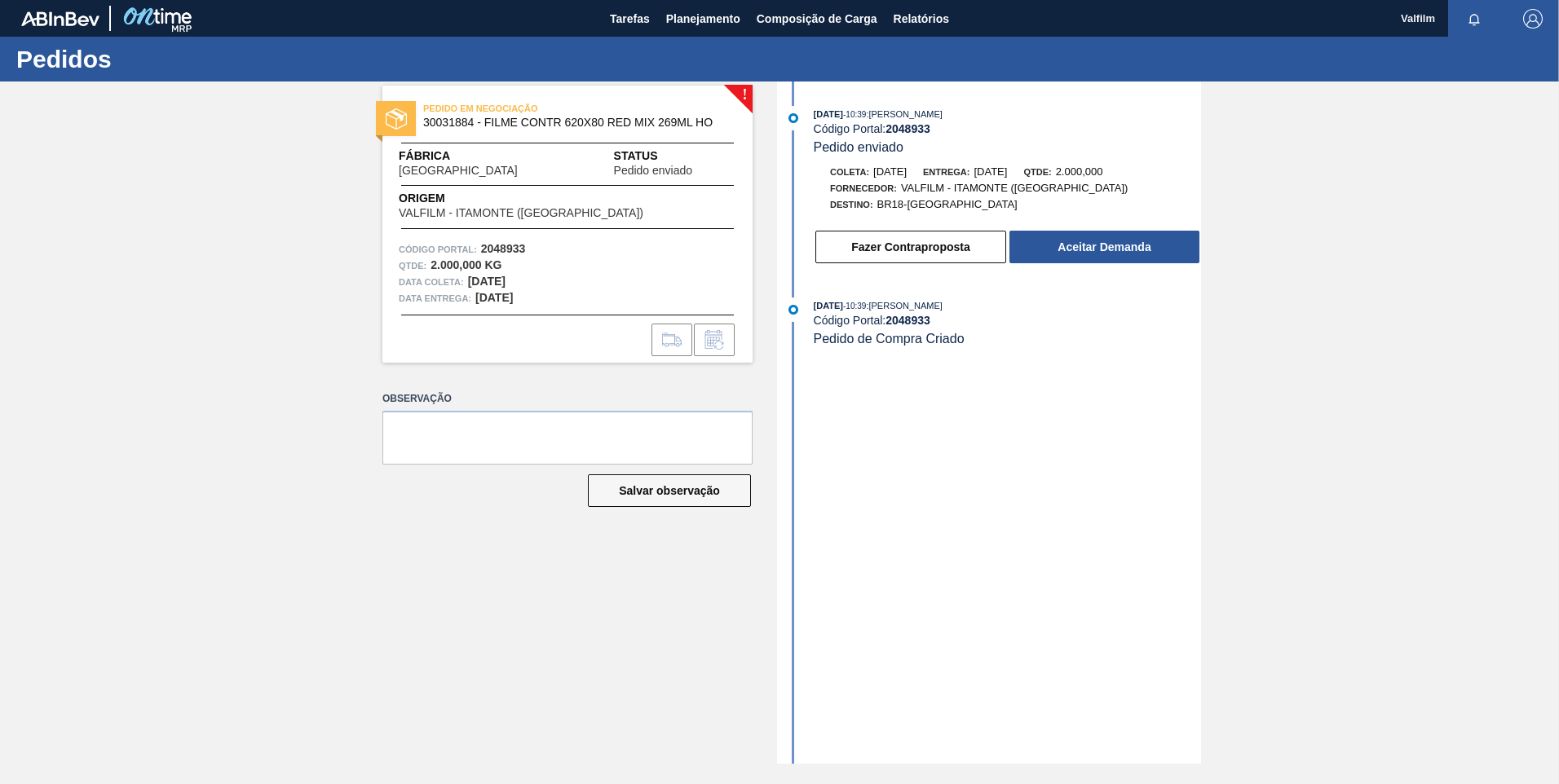
click at [895, 516] on div "[DATE] 10:39 : [PERSON_NAME] Código Portal: 2048933 Pedido enviado Coleta: [DAT…" at bounding box center [990, 423] width 420 height 682
click at [944, 16] on span "Relatórios" at bounding box center [921, 19] width 56 height 19
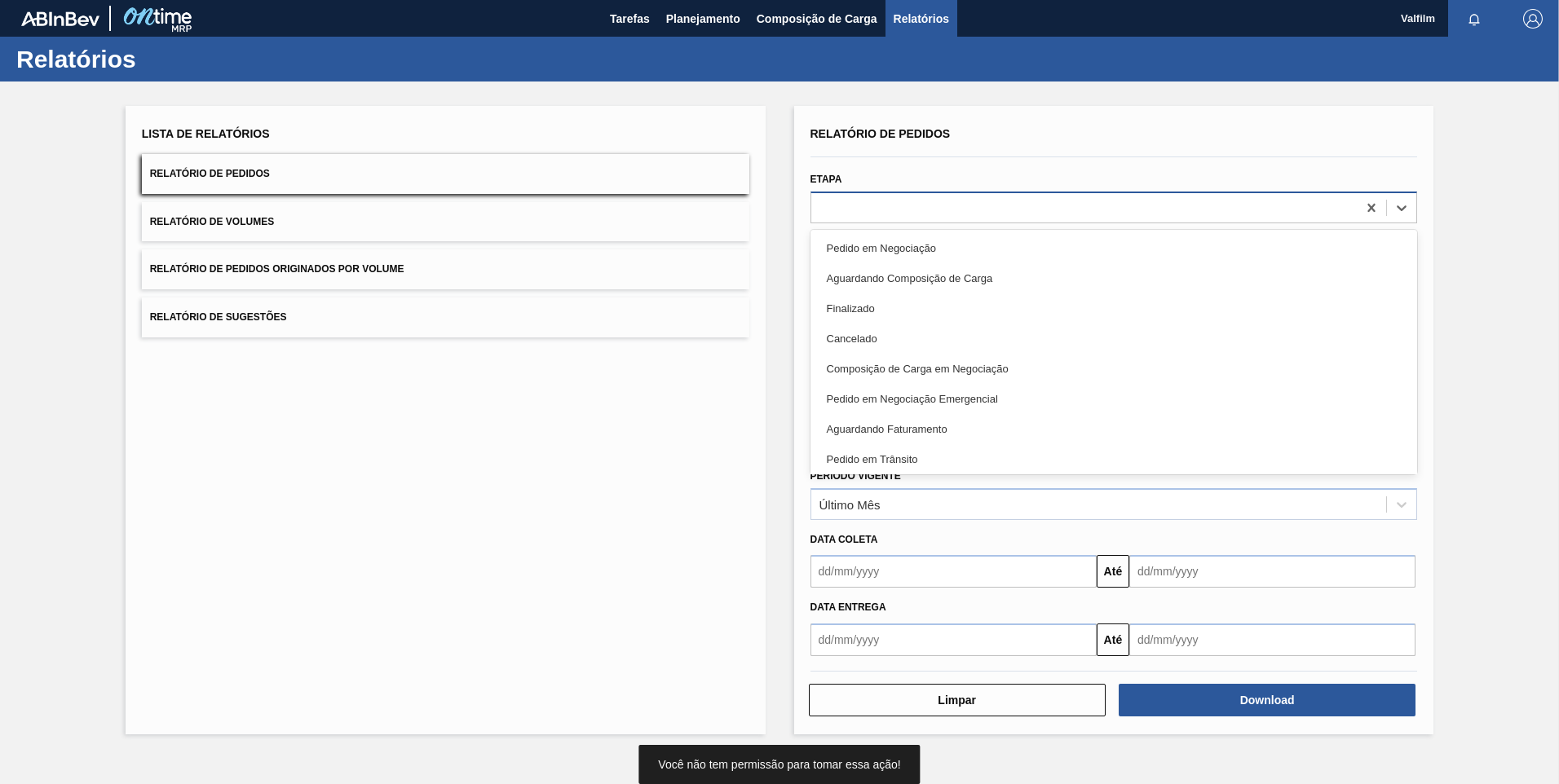
click at [923, 209] on div at bounding box center [1084, 207] width 547 height 24
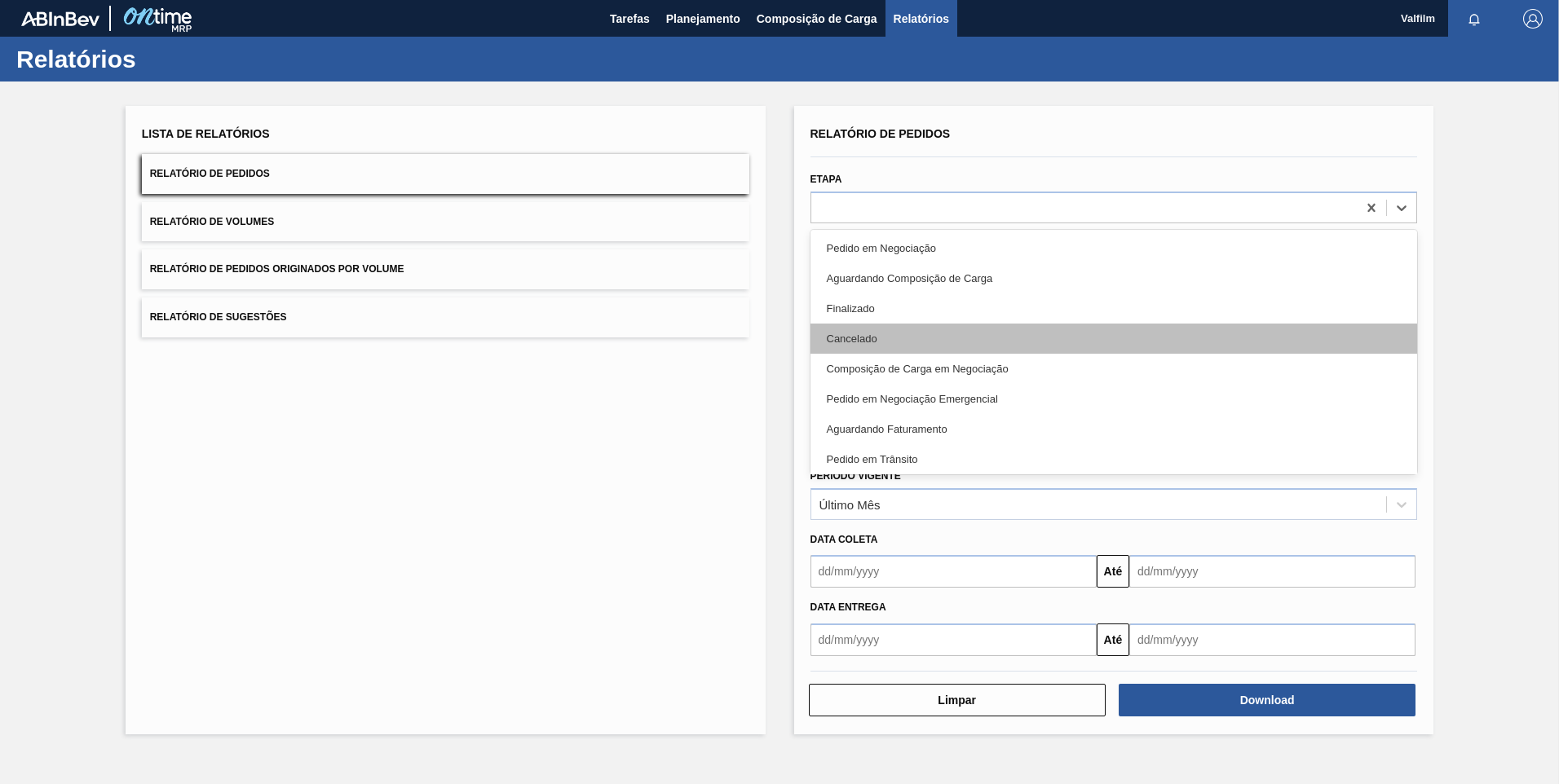
click at [932, 333] on div "Cancelado" at bounding box center [1113, 339] width 607 height 30
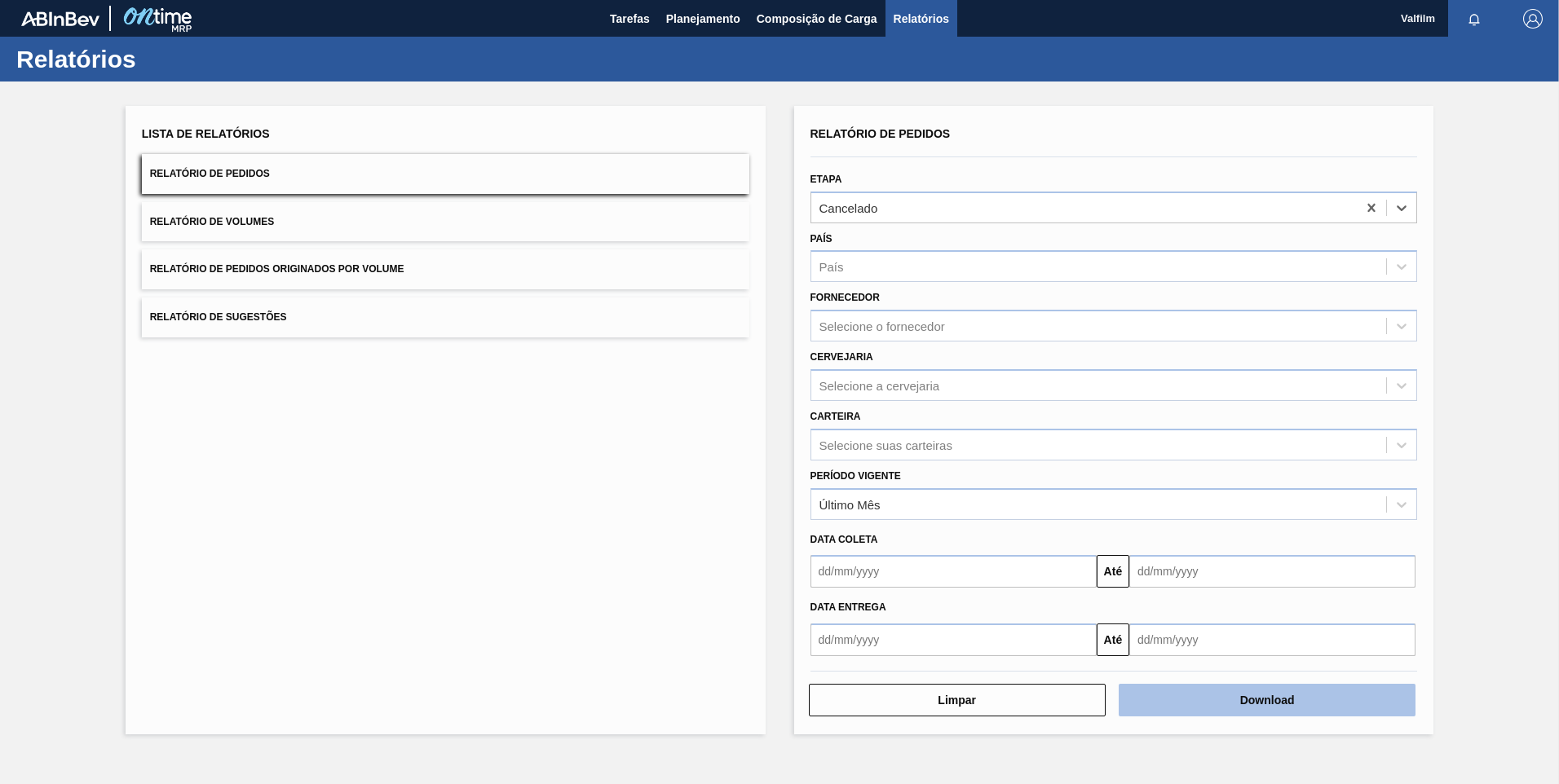
click at [1358, 701] on button "Download" at bounding box center [1267, 700] width 296 height 33
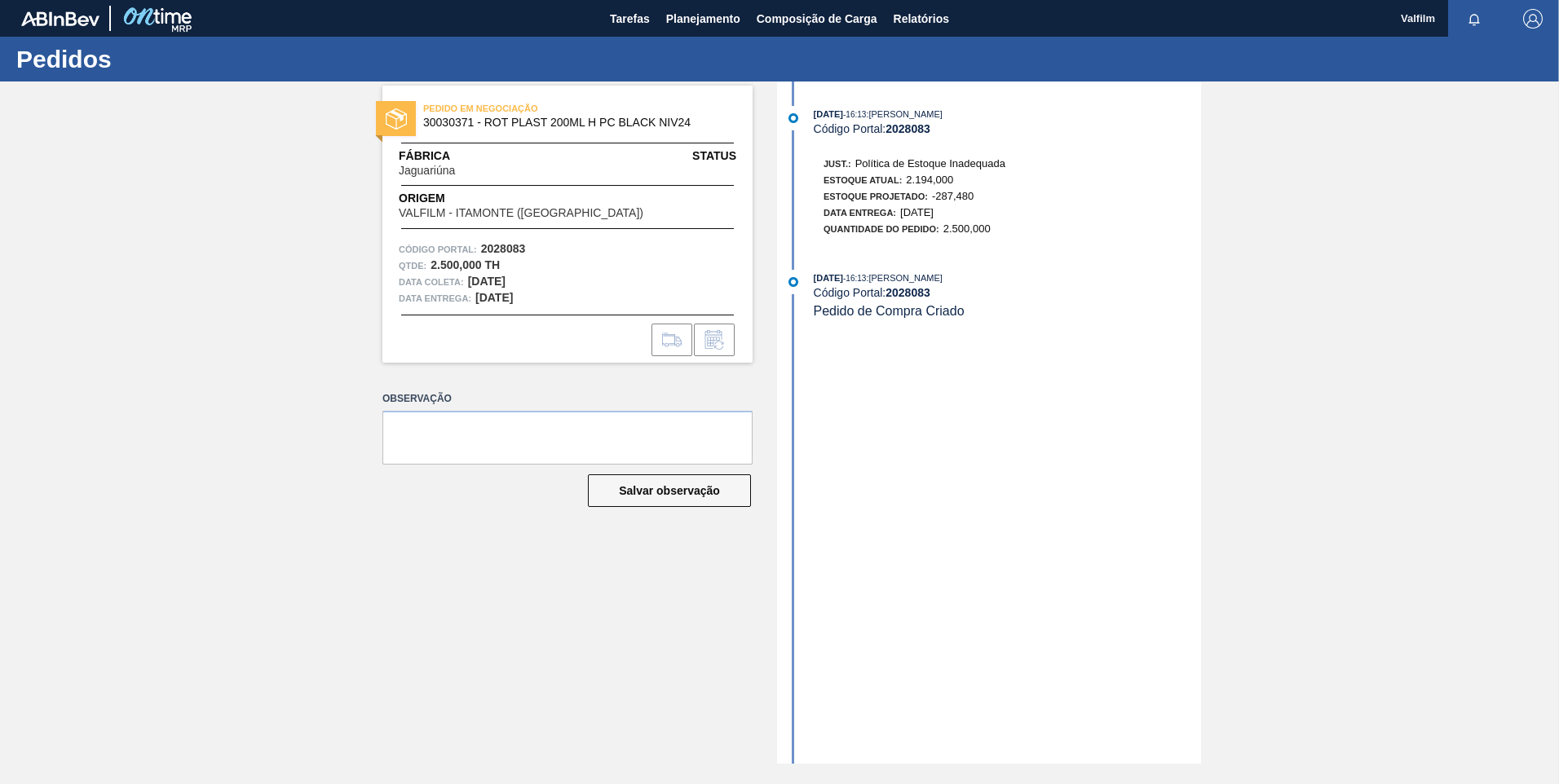
click at [213, 175] on div "PEDIDO EM NEGOCIAÇÃO 30030371 - ROT PLAST 200ML H PC BLACK NIV24 Fábrica Jaguar…" at bounding box center [779, 423] width 1559 height 682
click at [1006, 397] on div "10/09/2025 - 16:13 : MATHEUS FARIA LIMA DA SILVA Código Portal: 2028083 Just.: …" at bounding box center [990, 423] width 420 height 682
click at [920, 422] on div "10/09/2025 - 16:13 : MATHEUS FARIA LIMA DA SILVA Código Portal: 2028083 Just.: …" at bounding box center [990, 423] width 420 height 682
drag, startPoint x: 713, startPoint y: 19, endPoint x: 657, endPoint y: 71, distance: 76.4
click at [713, 19] on span "Planejamento" at bounding box center [703, 19] width 74 height 19
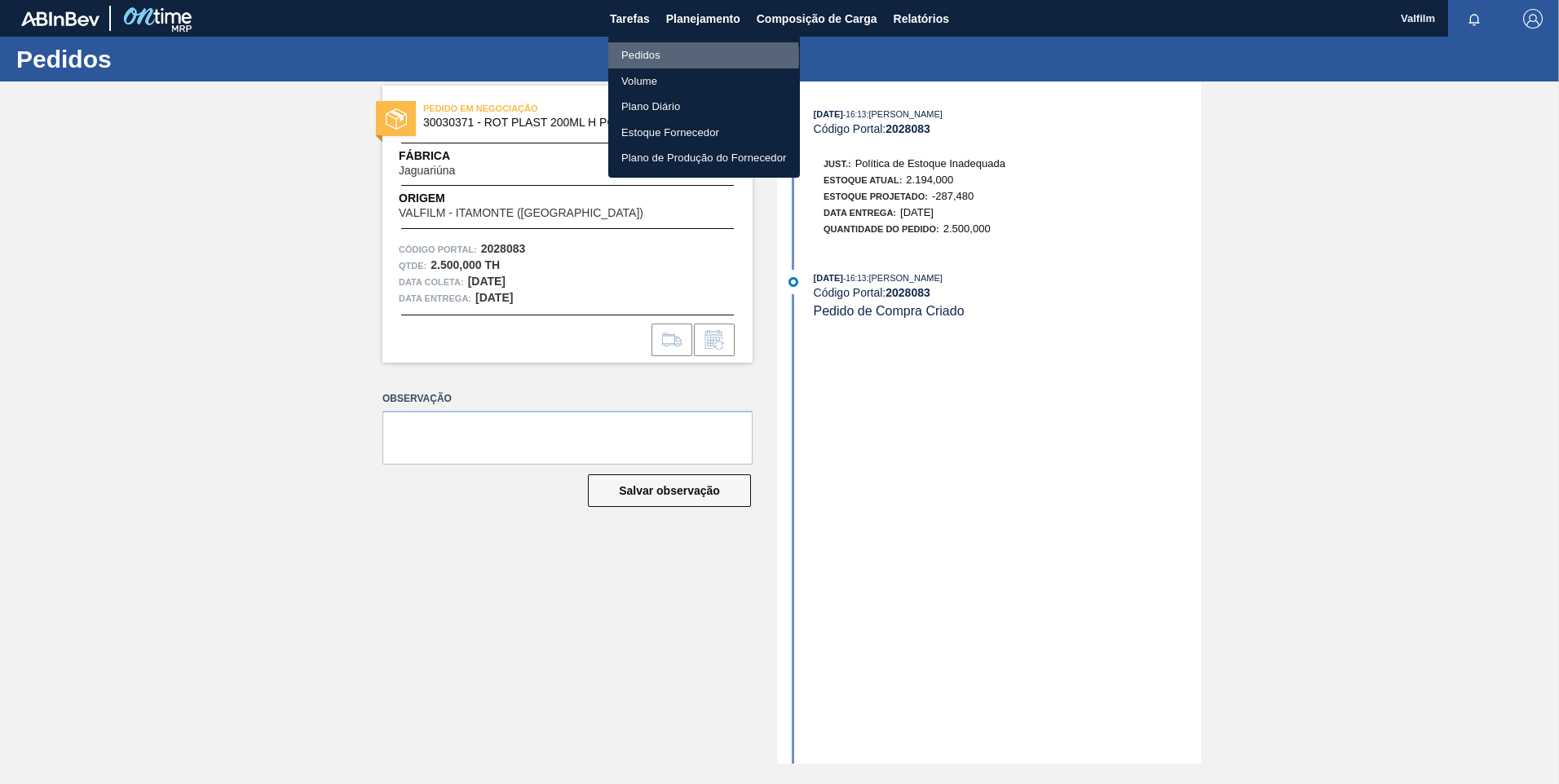
click at [656, 57] on li "Pedidos" at bounding box center [704, 55] width 192 height 26
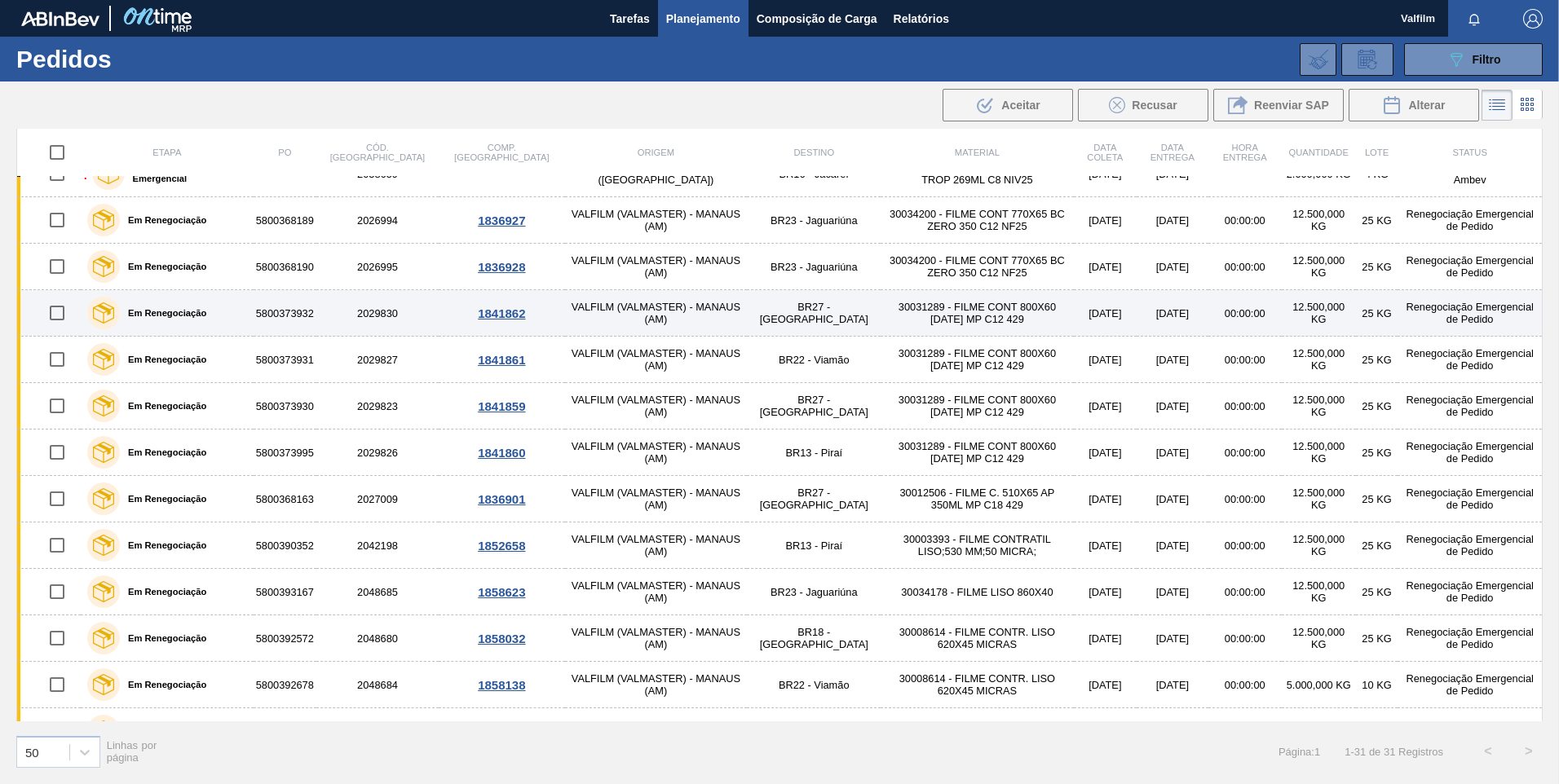
scroll to position [897, 0]
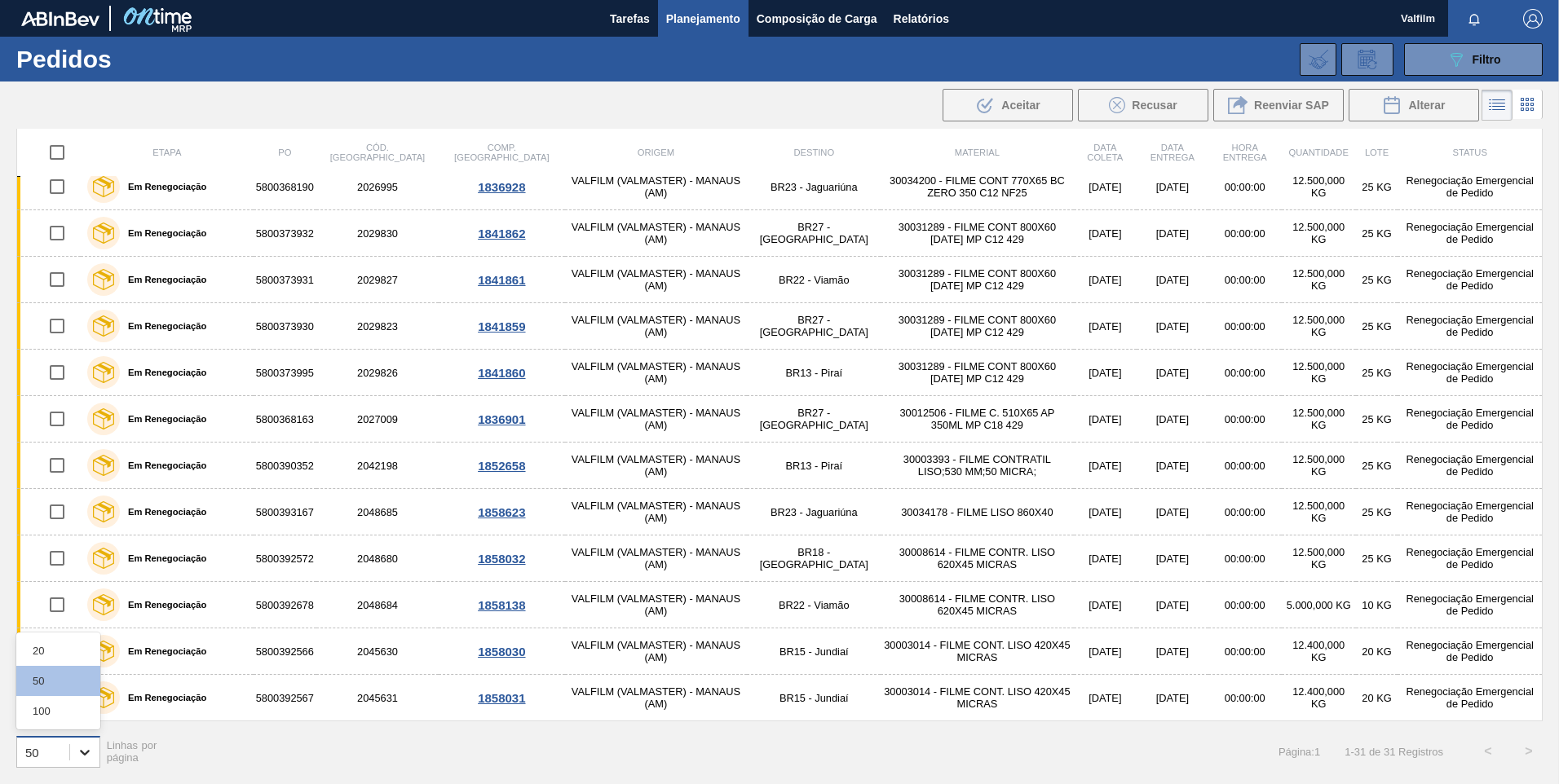
click at [77, 754] on icon at bounding box center [84, 752] width 16 height 16
click at [50, 703] on div "100" at bounding box center [58, 712] width 84 height 30
drag, startPoint x: 1546, startPoint y: 554, endPoint x: 1546, endPoint y: 362, distance: 192.0
click at [1546, 362] on div "Etapa PO Cód. Pedido Comp. Carga Origem Destino Material Data coleta Data Entre…" at bounding box center [779, 455] width 1559 height 653
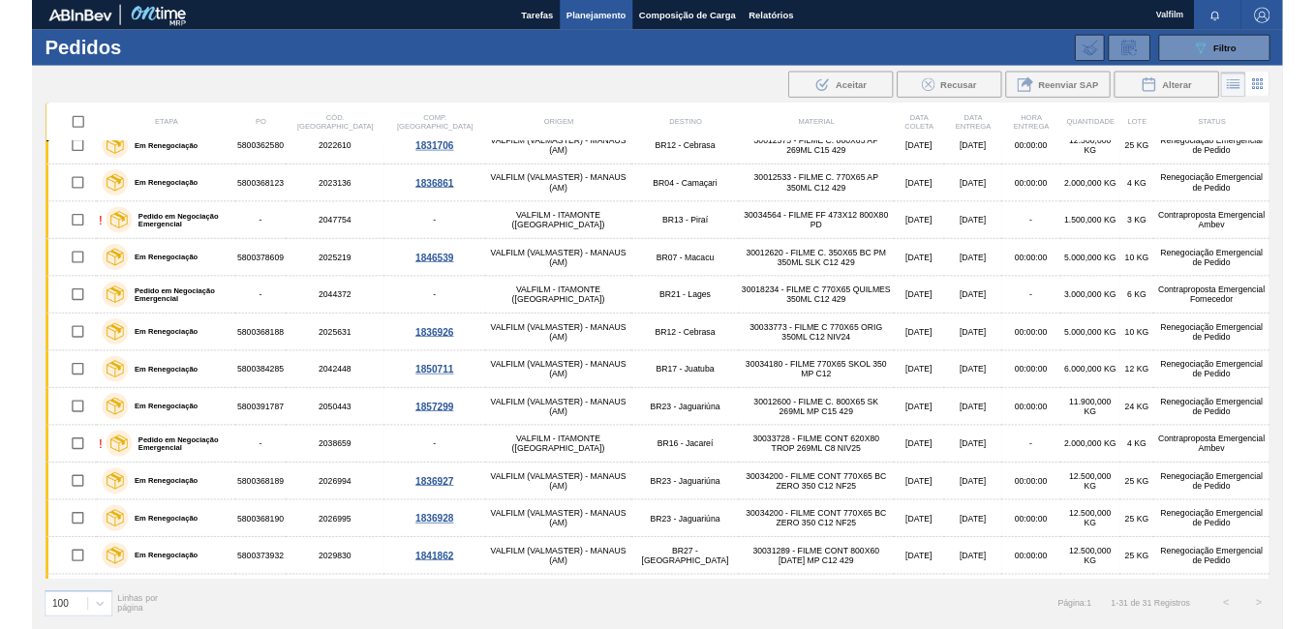
scroll to position [501, 0]
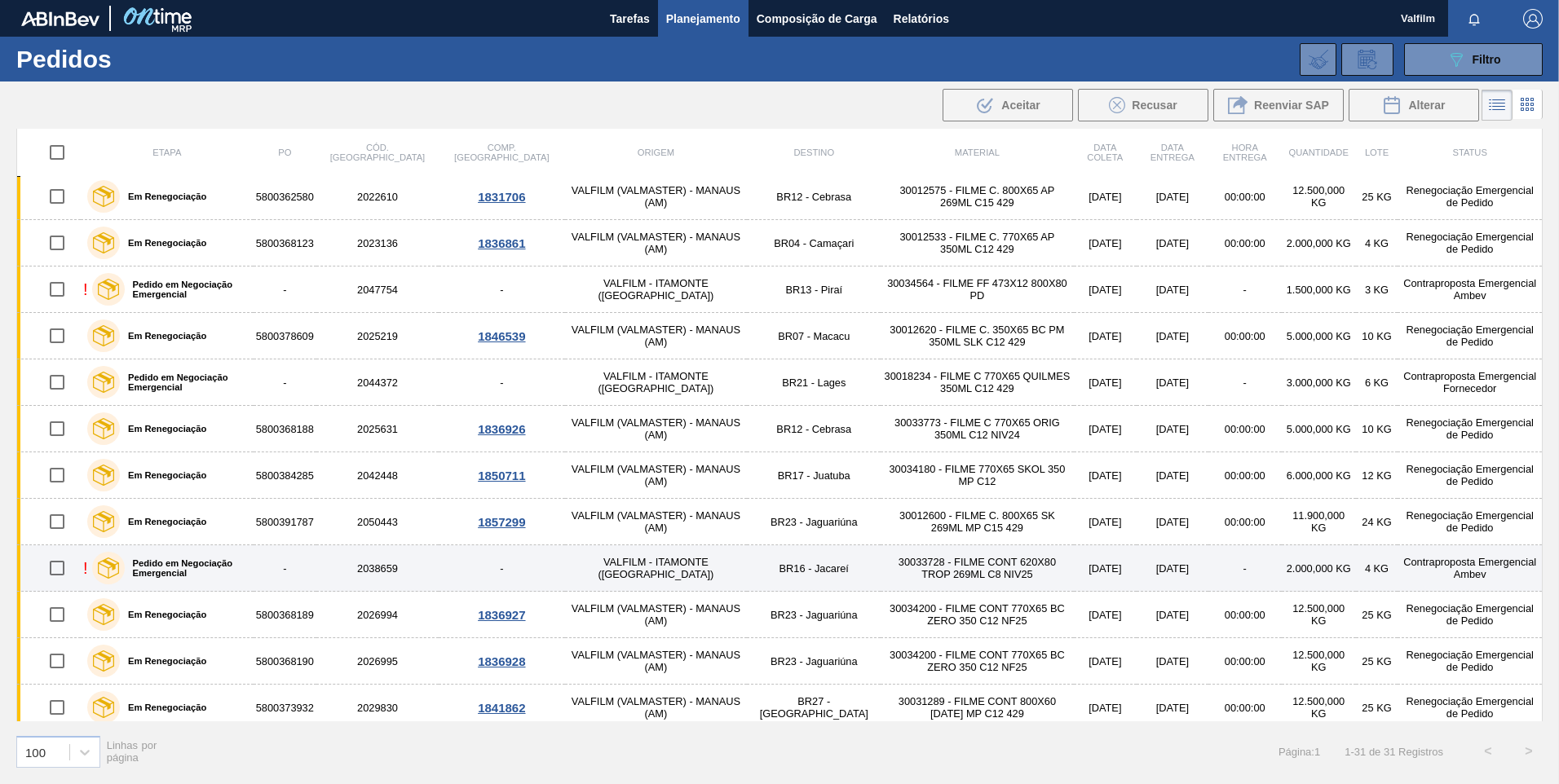
click at [141, 573] on label "Pedido em Negociação Emergencial" at bounding box center [185, 568] width 122 height 19
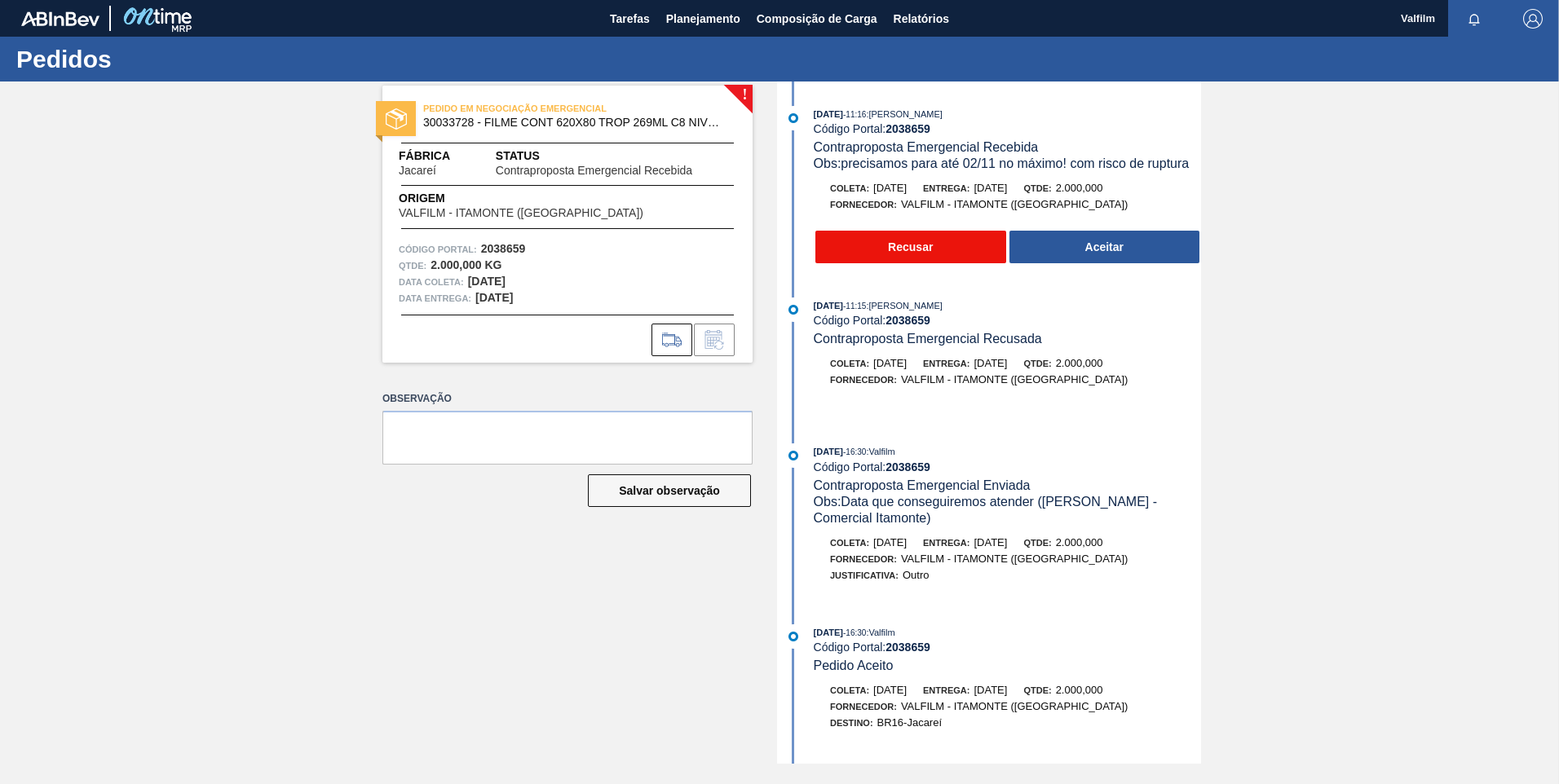
click at [890, 255] on button "Recusar" at bounding box center [910, 247] width 191 height 33
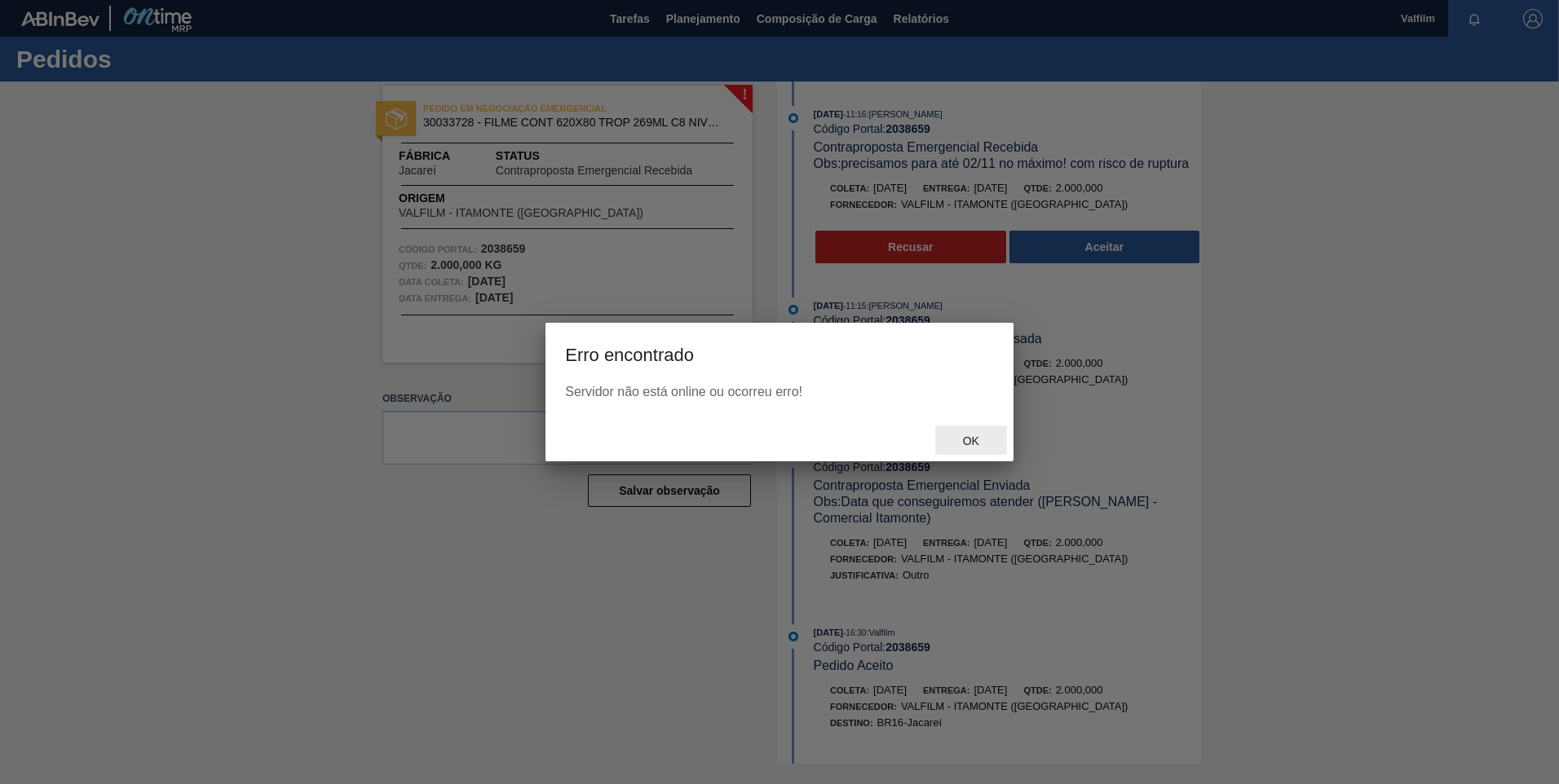
click at [959, 444] on span "Ok" at bounding box center [971, 440] width 42 height 13
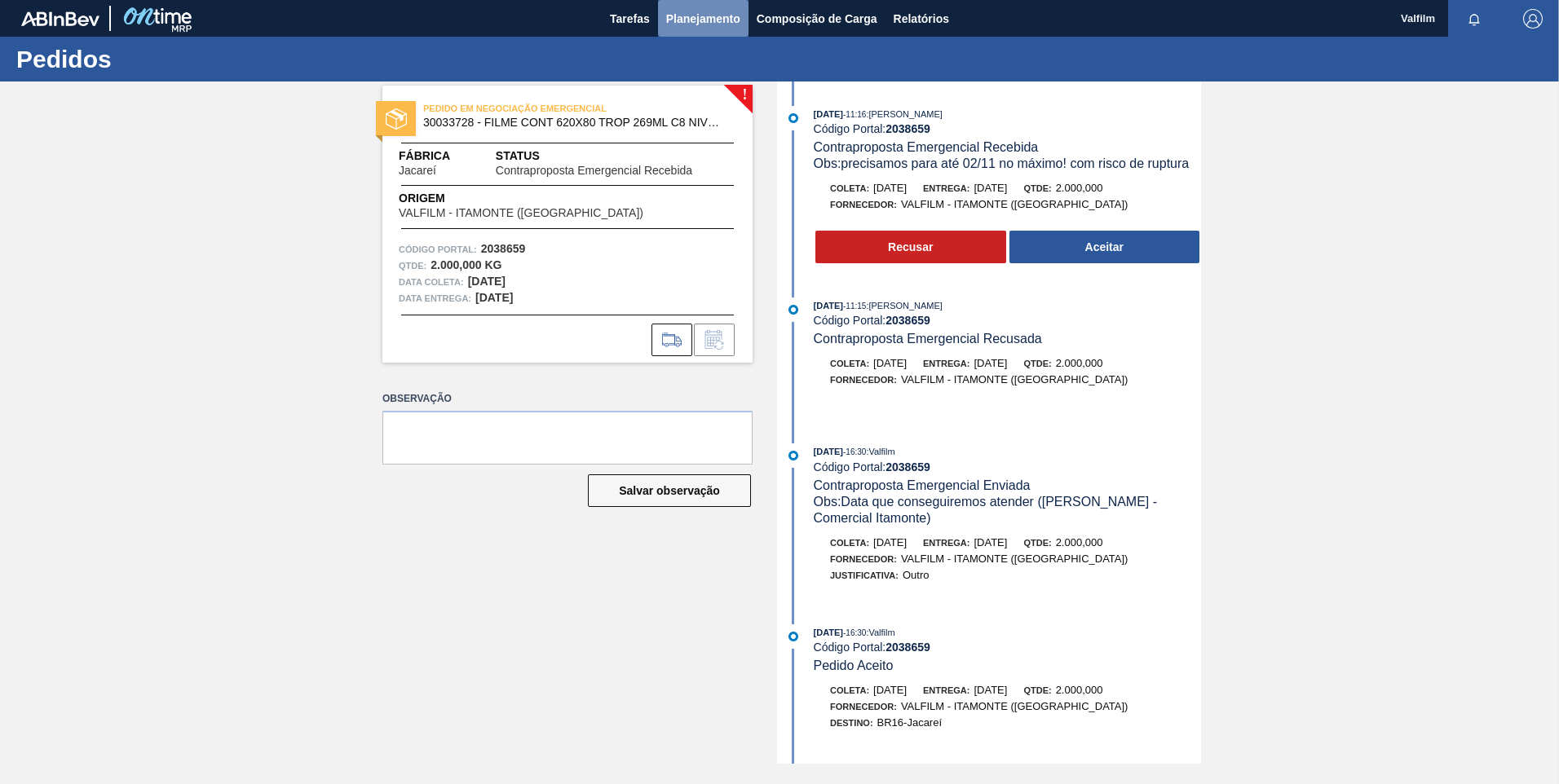
click at [691, 28] on span "Planejamento" at bounding box center [703, 19] width 74 height 19
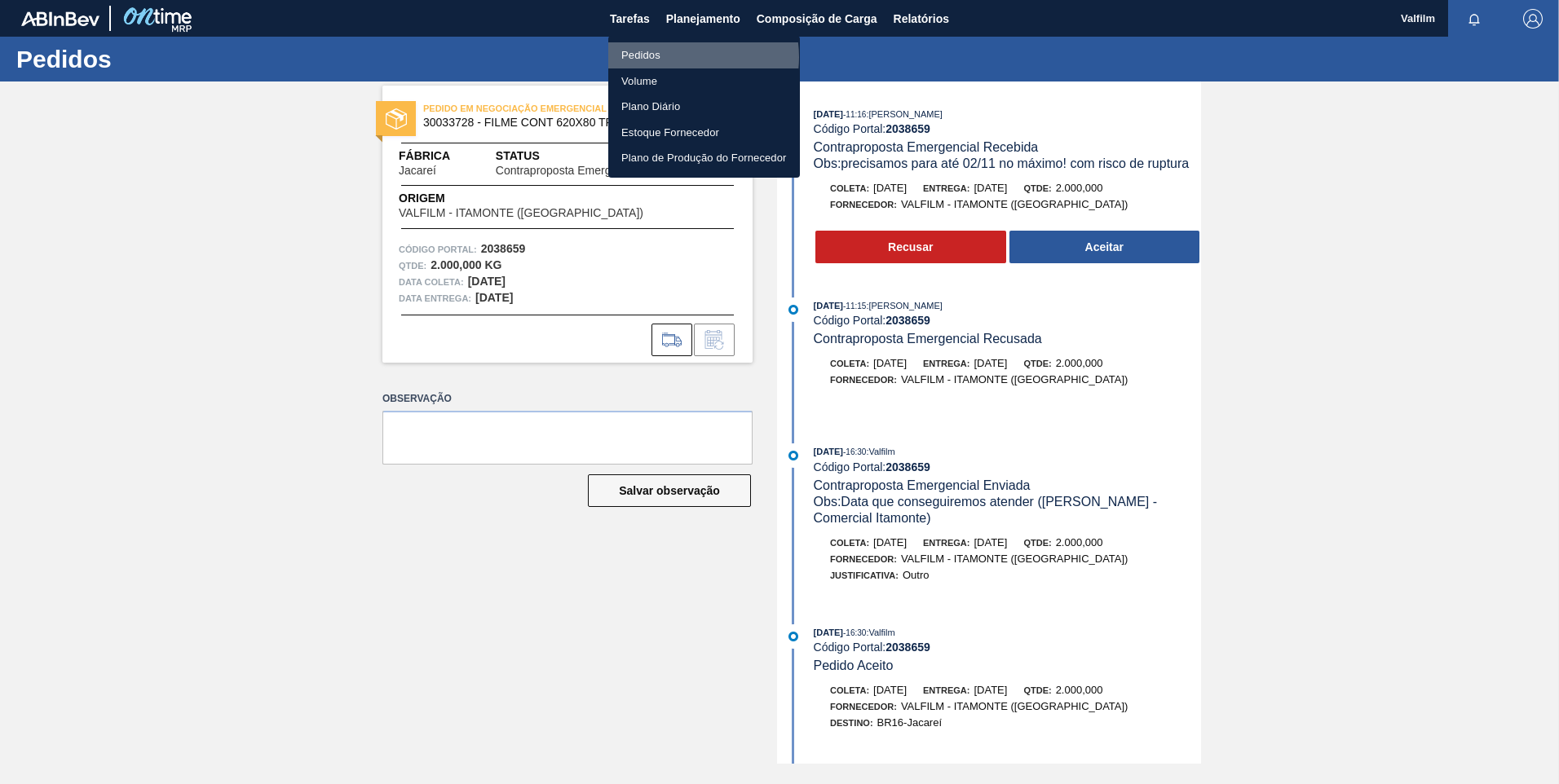
click at [684, 57] on li "Pedidos" at bounding box center [704, 55] width 192 height 26
